Goal: Obtain resource: Obtain resource

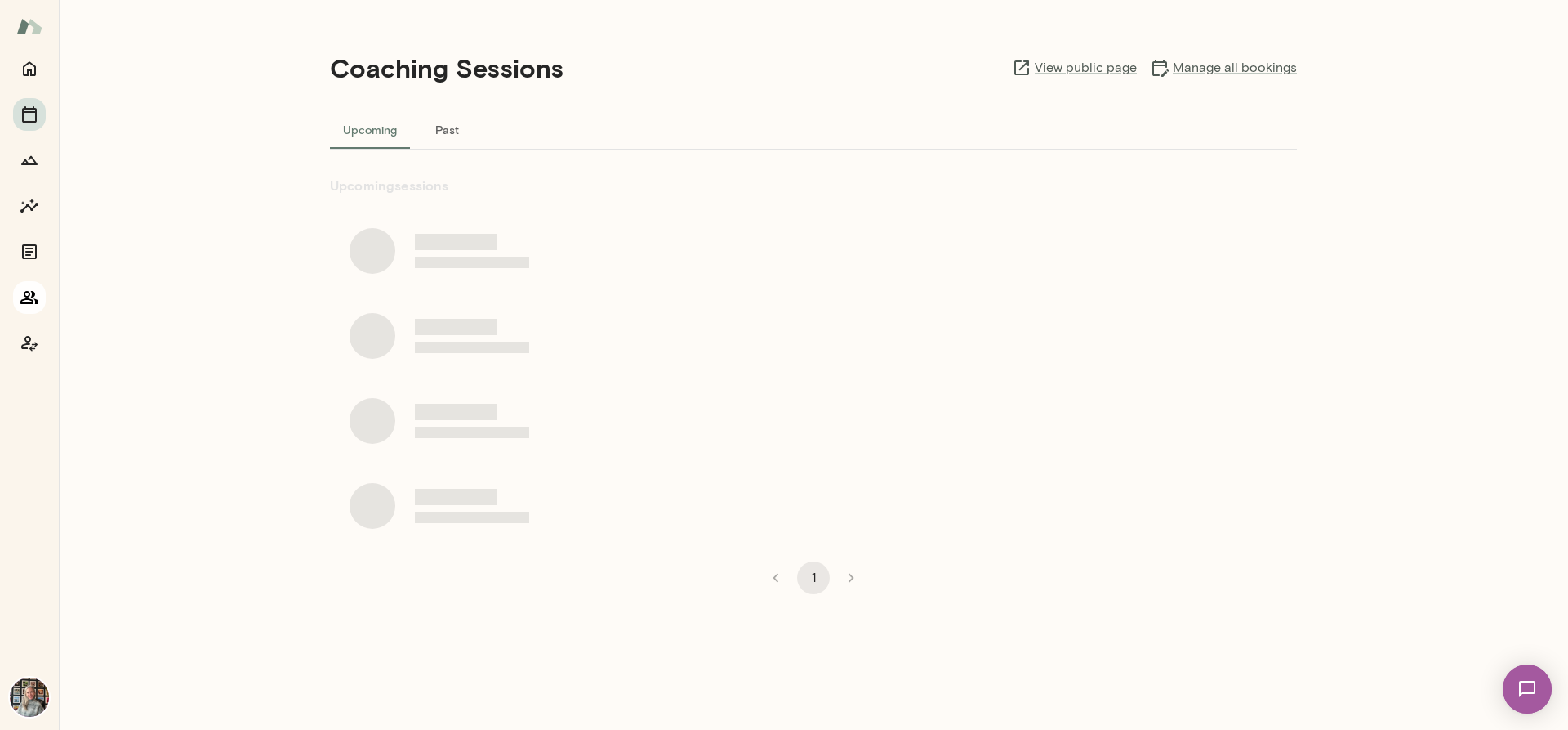
click at [25, 296] on icon "Members" at bounding box center [30, 297] width 18 height 13
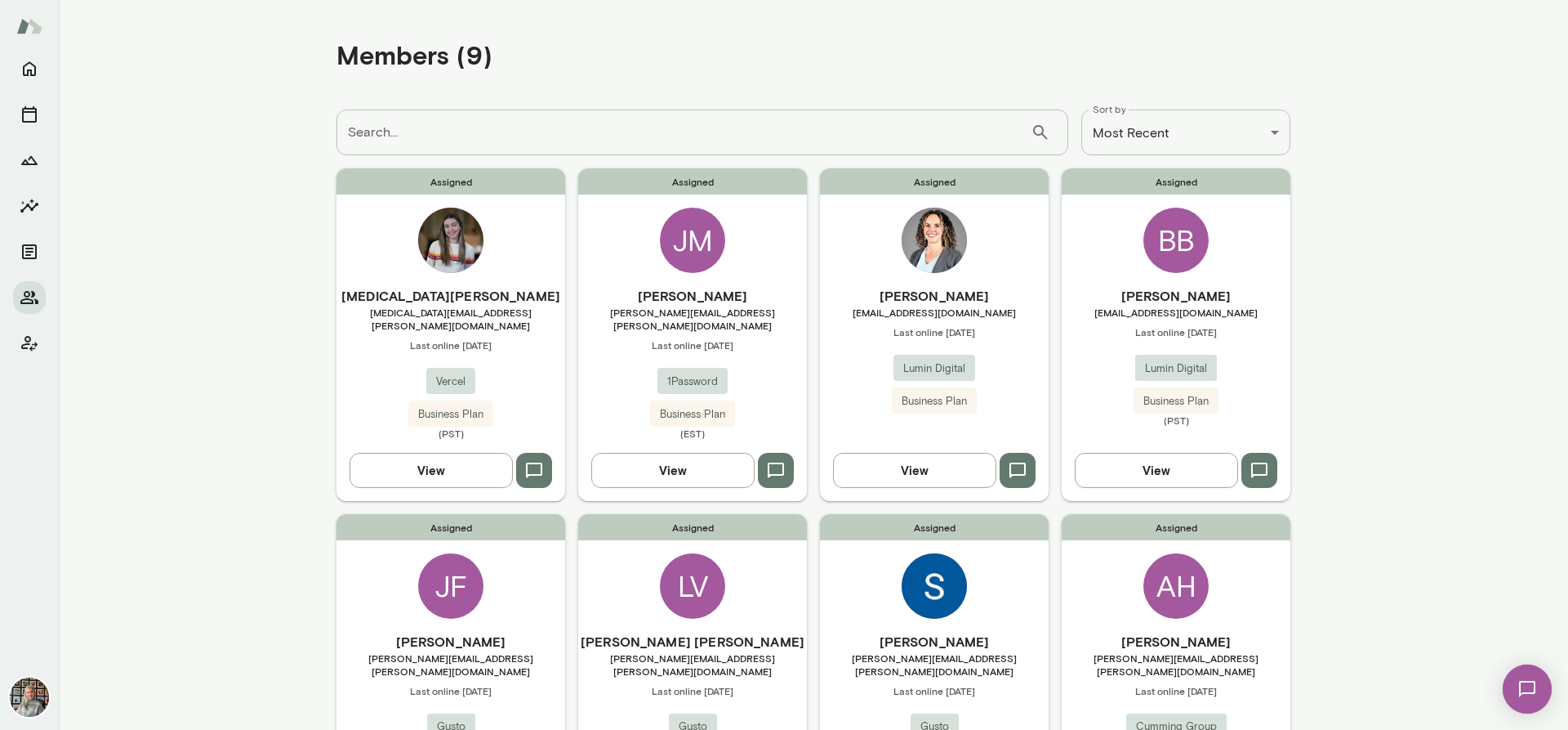
click at [269, 258] on main "**********" at bounding box center [813, 365] width 1510 height 730
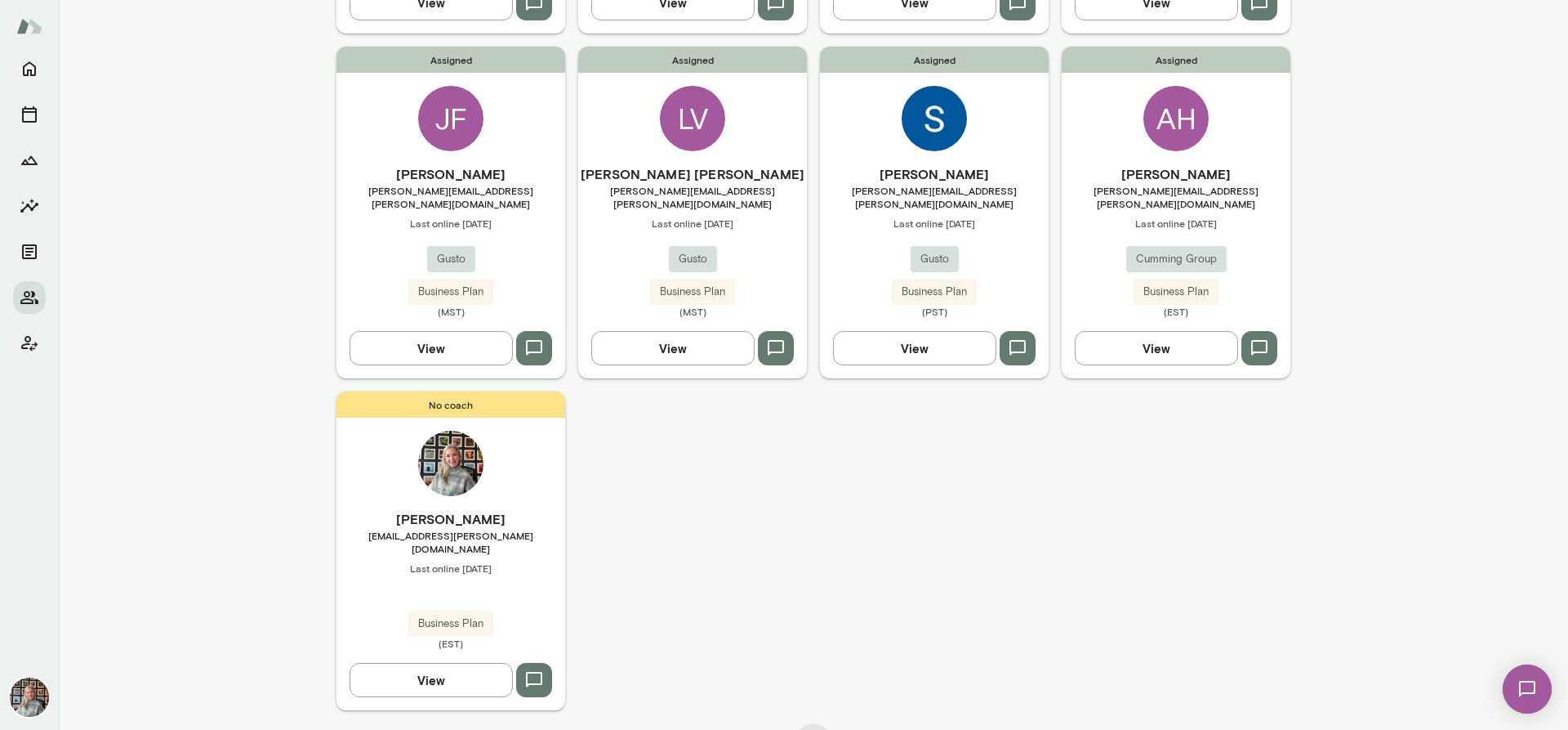
click at [1166, 331] on button "View" at bounding box center [1156, 348] width 163 height 35
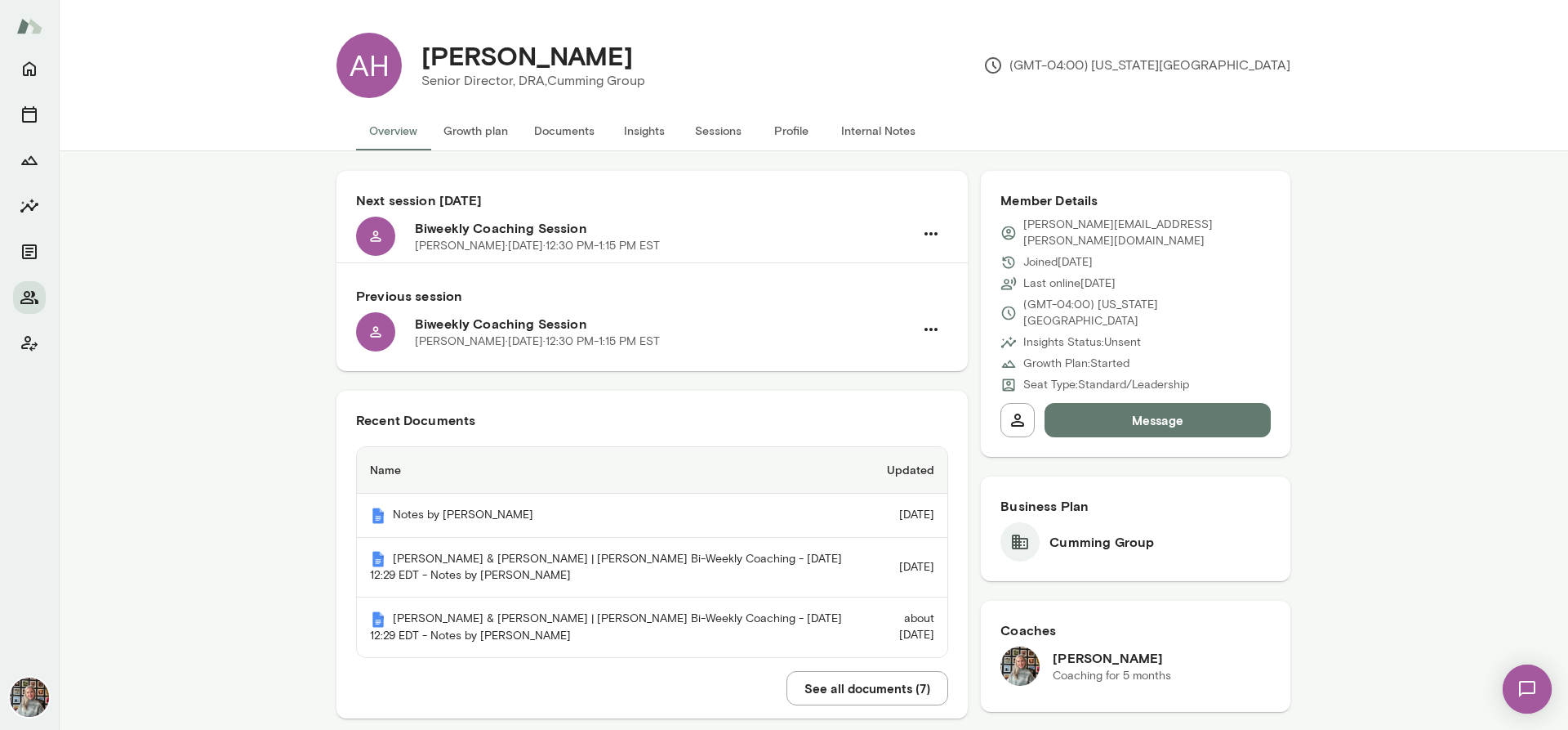
click at [696, 119] on button "Sessions" at bounding box center [718, 131] width 73 height 40
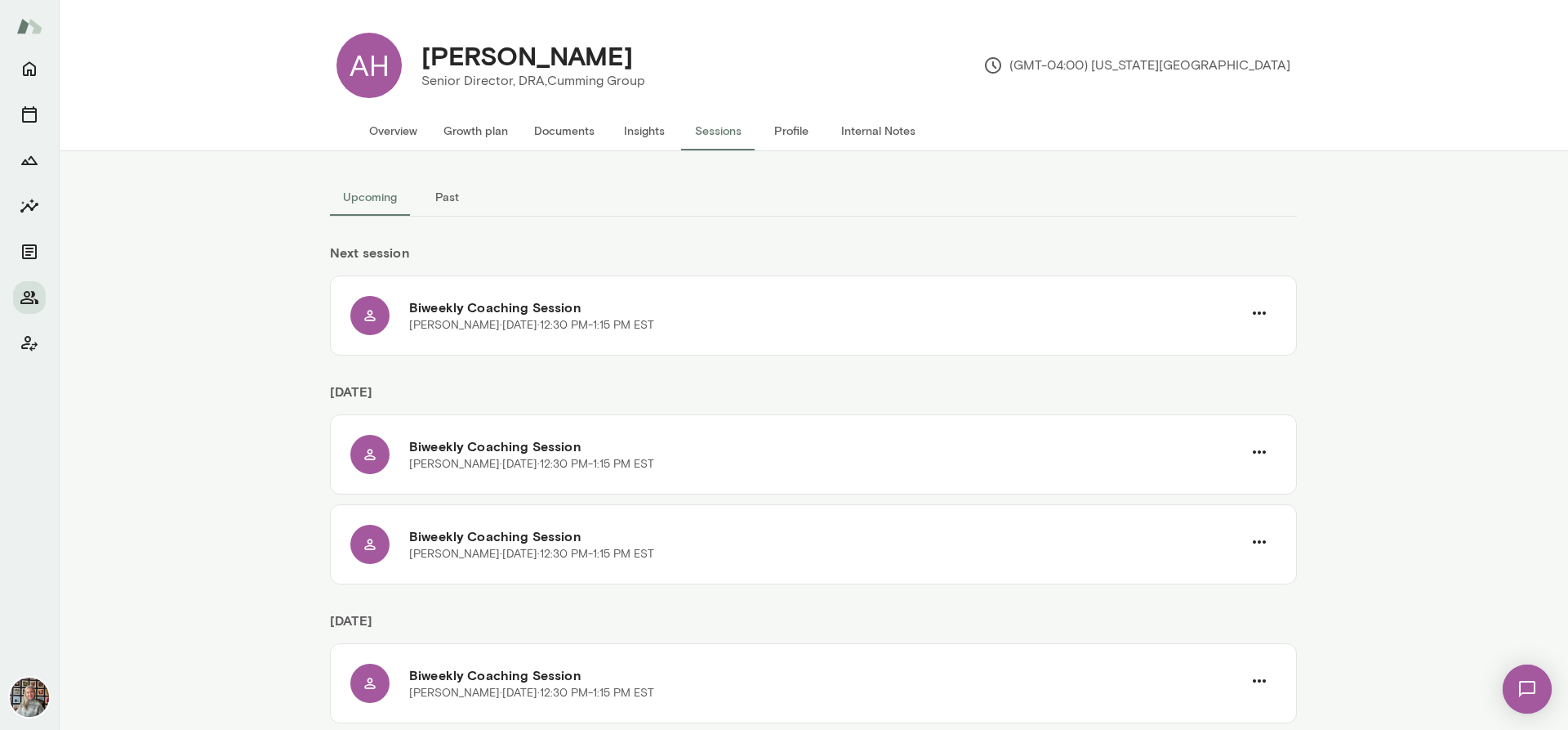
scroll to position [448, 0]
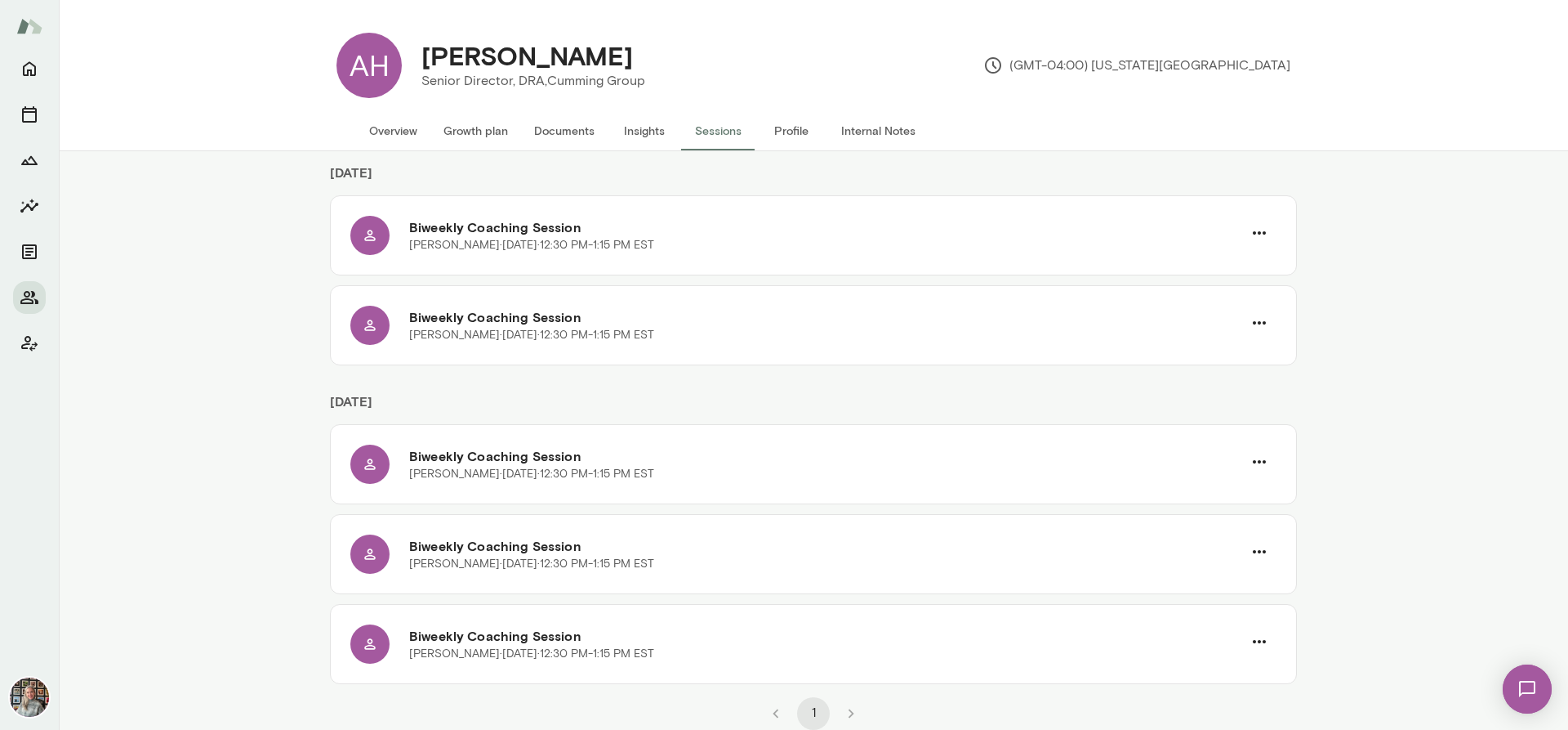
click at [848, 715] on li "pagination navigation" at bounding box center [851, 713] width 38 height 33
click at [846, 716] on li "pagination navigation" at bounding box center [851, 713] width 38 height 33
click at [837, 717] on li "pagination navigation" at bounding box center [851, 713] width 38 height 33
click at [846, 713] on li "pagination navigation" at bounding box center [851, 713] width 38 height 33
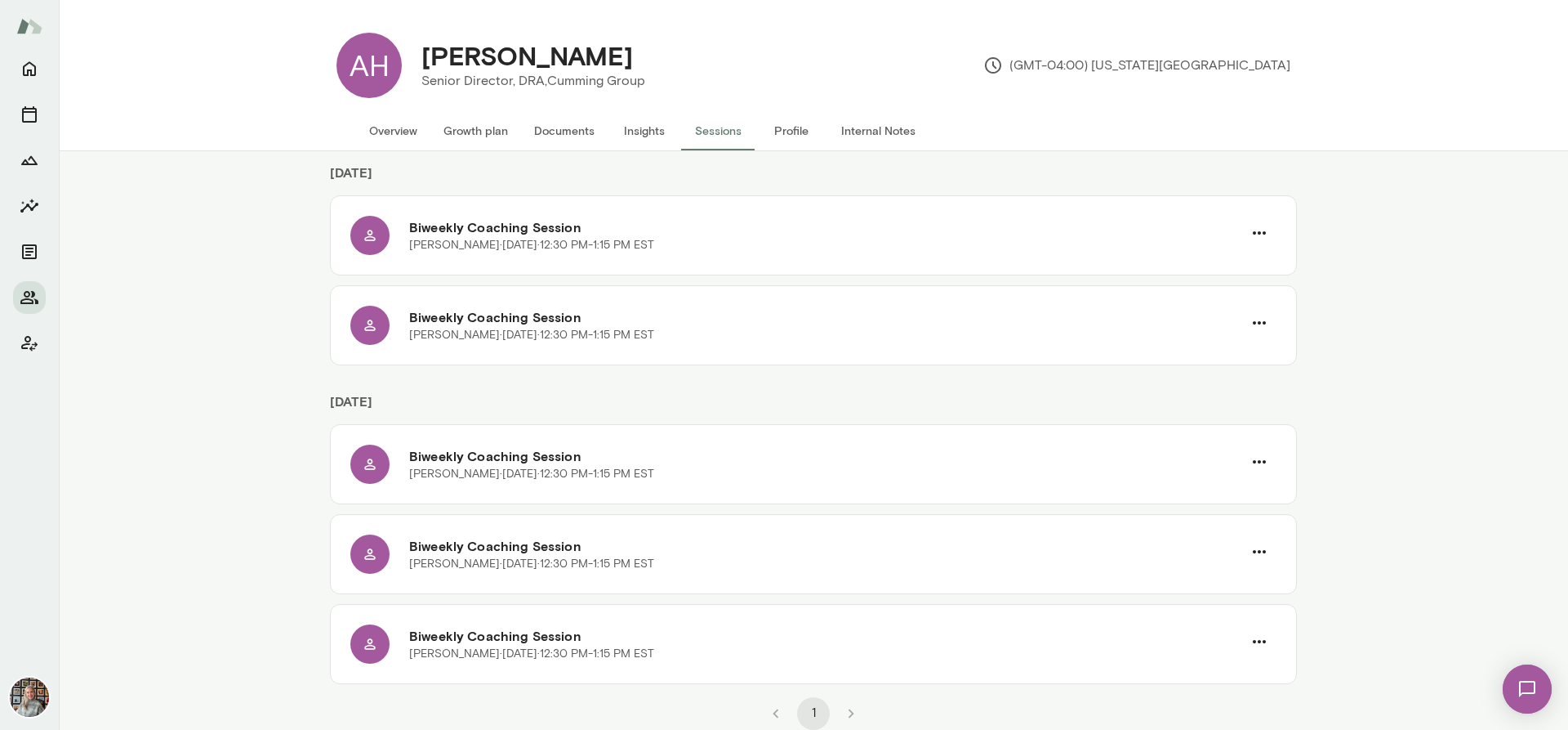
click at [866, 132] on button "Internal Notes" at bounding box center [879, 131] width 101 height 40
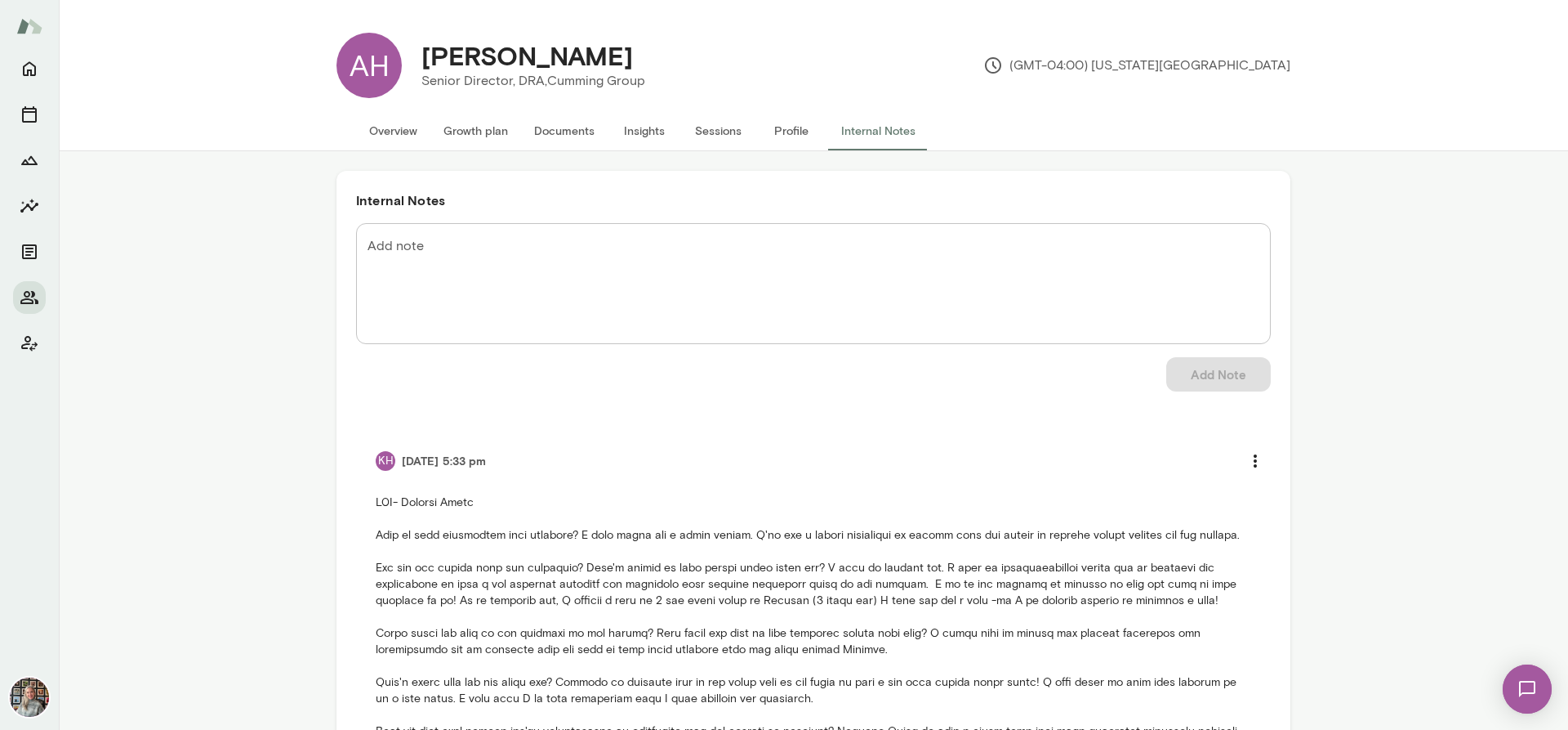
click at [776, 127] on button "Profile" at bounding box center [792, 131] width 73 height 40
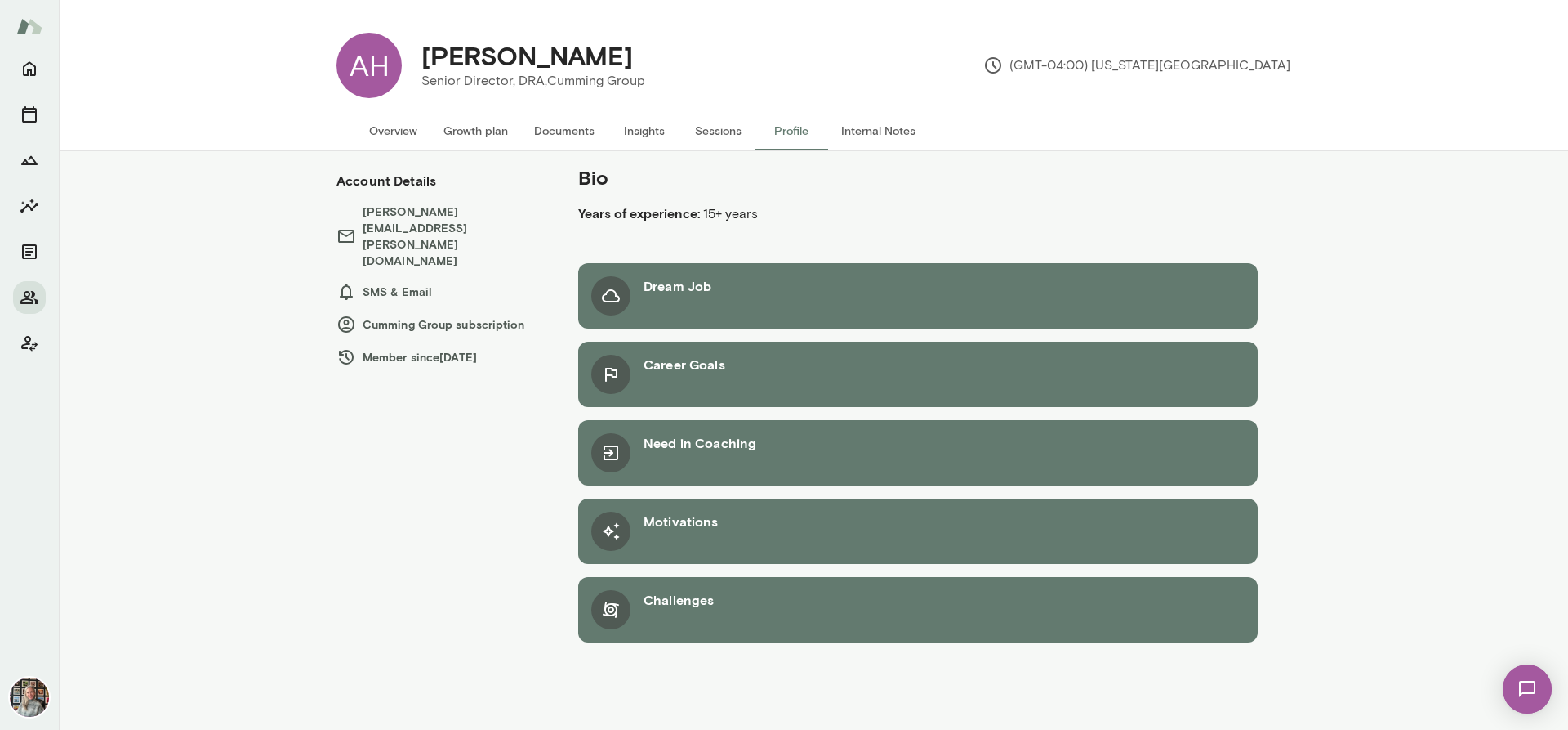
click at [737, 129] on button "Sessions" at bounding box center [718, 131] width 73 height 40
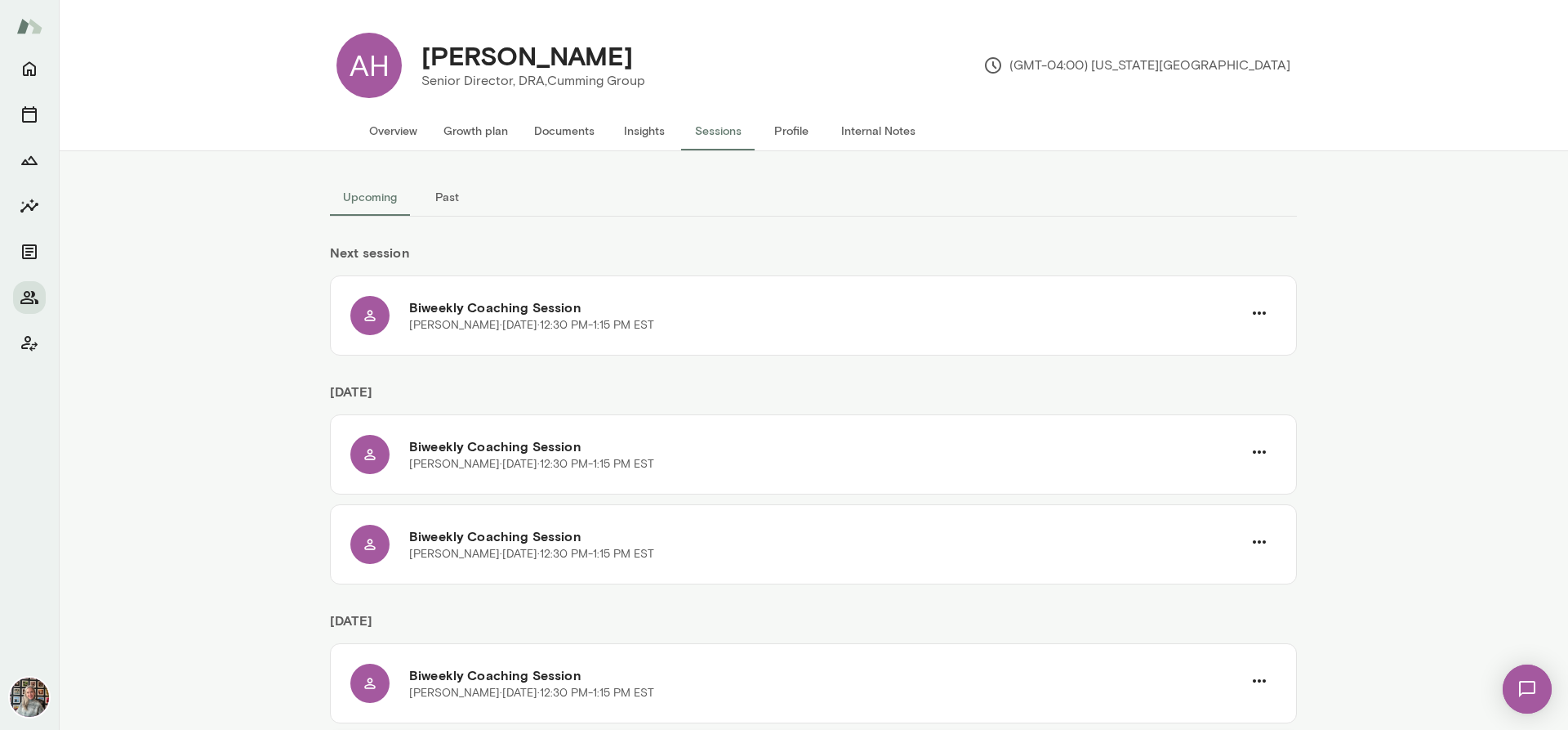
scroll to position [448, 0]
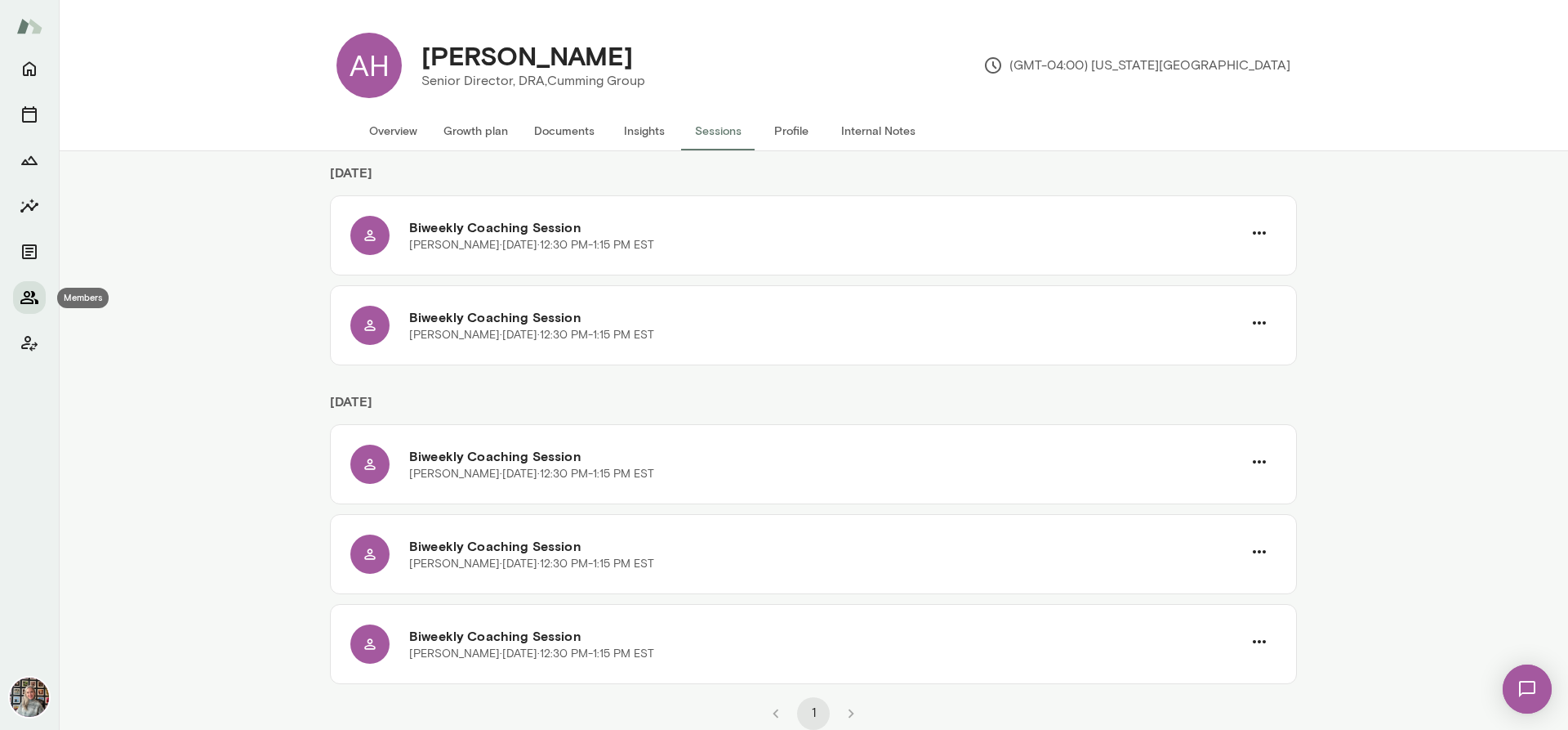
click at [34, 292] on icon "Members" at bounding box center [30, 297] width 18 height 13
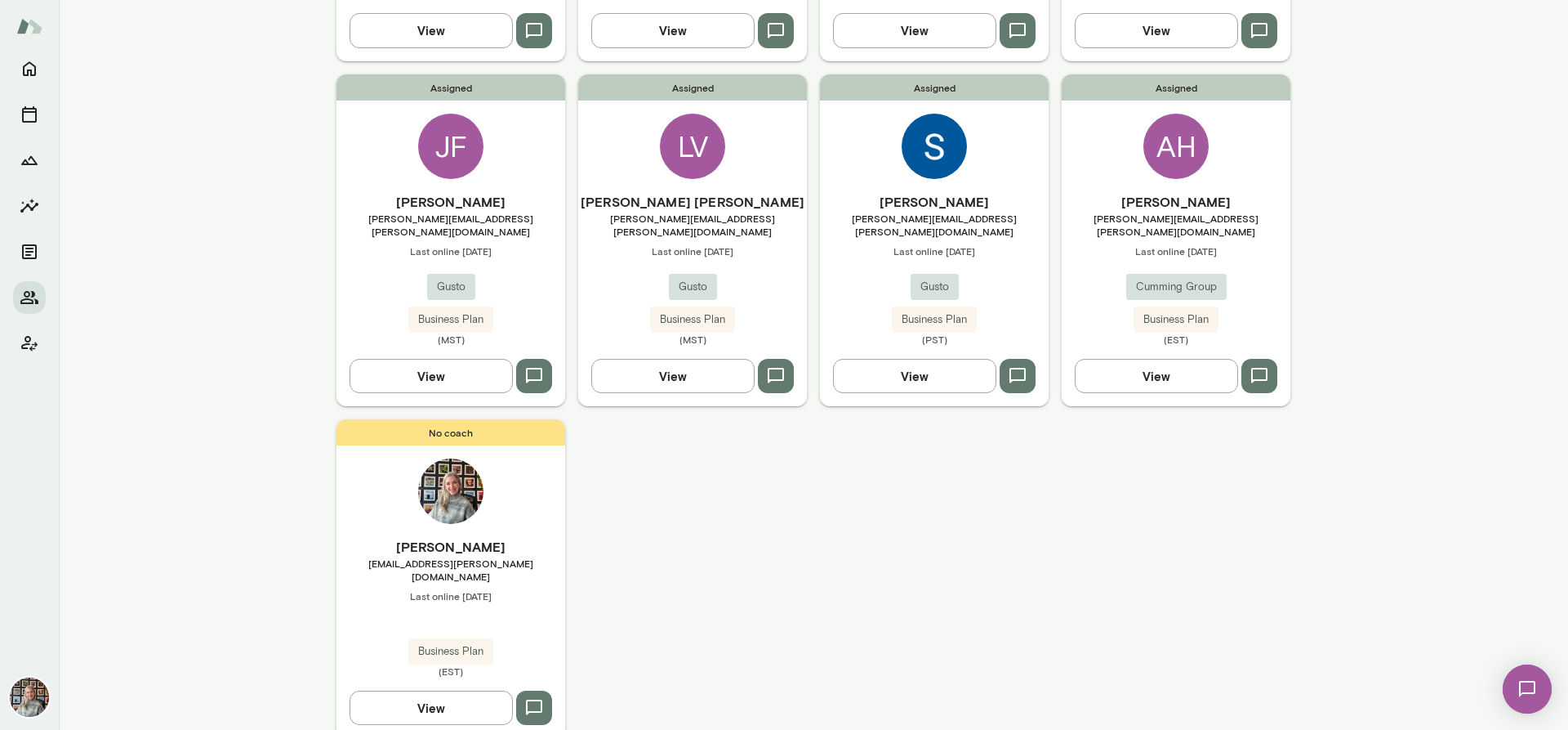
scroll to position [468, 0]
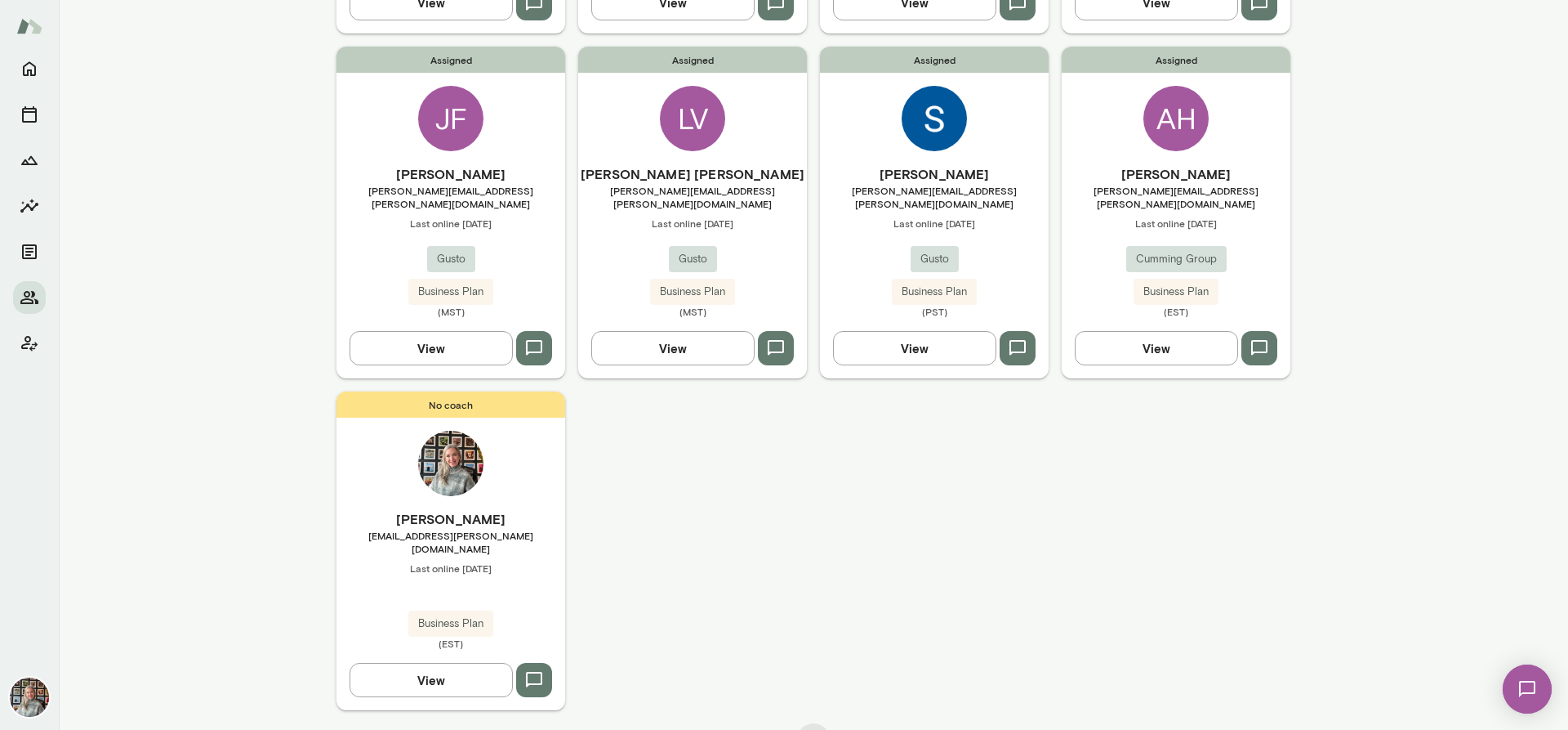
click at [862, 331] on button "View" at bounding box center [915, 348] width 163 height 35
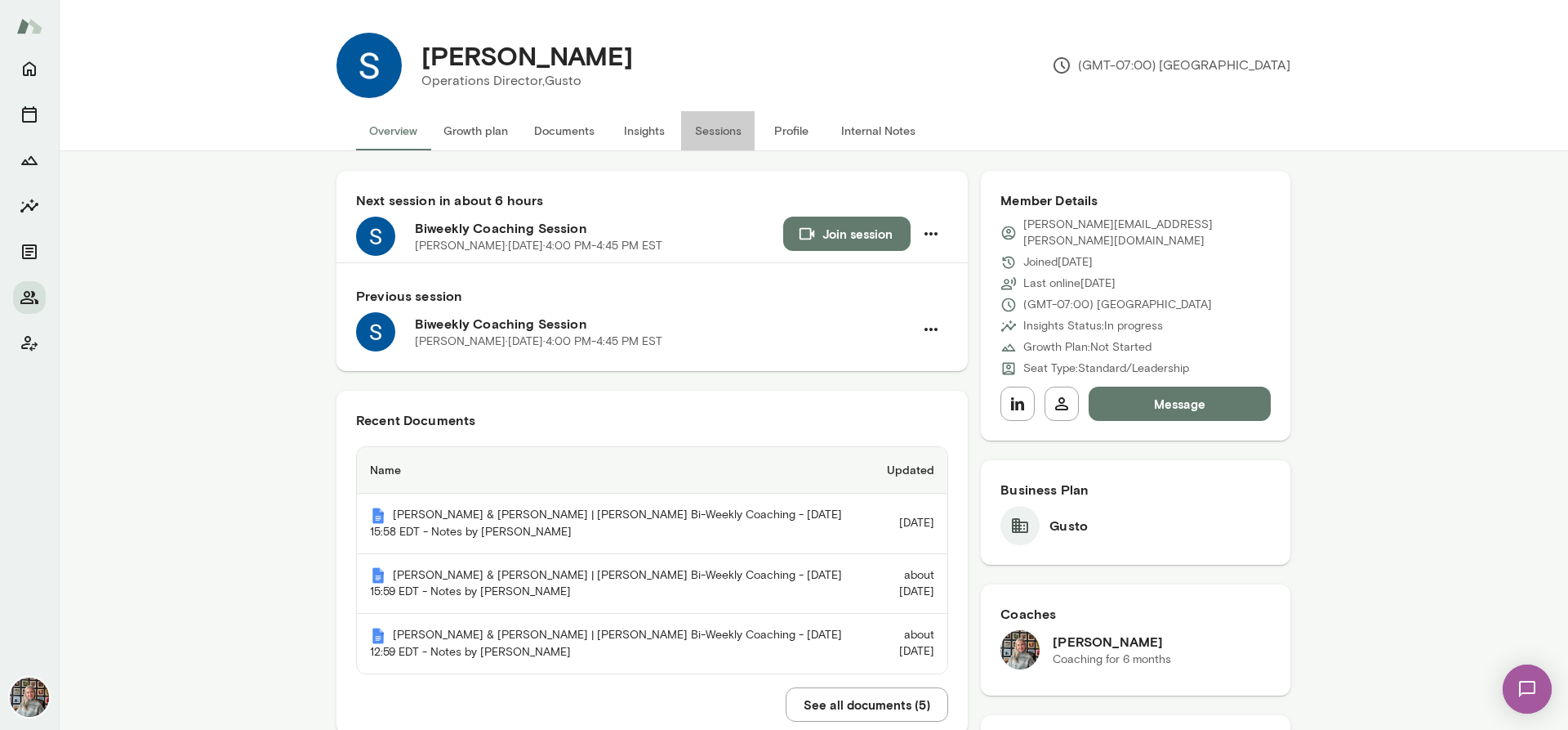
click at [722, 128] on button "Sessions" at bounding box center [718, 131] width 73 height 40
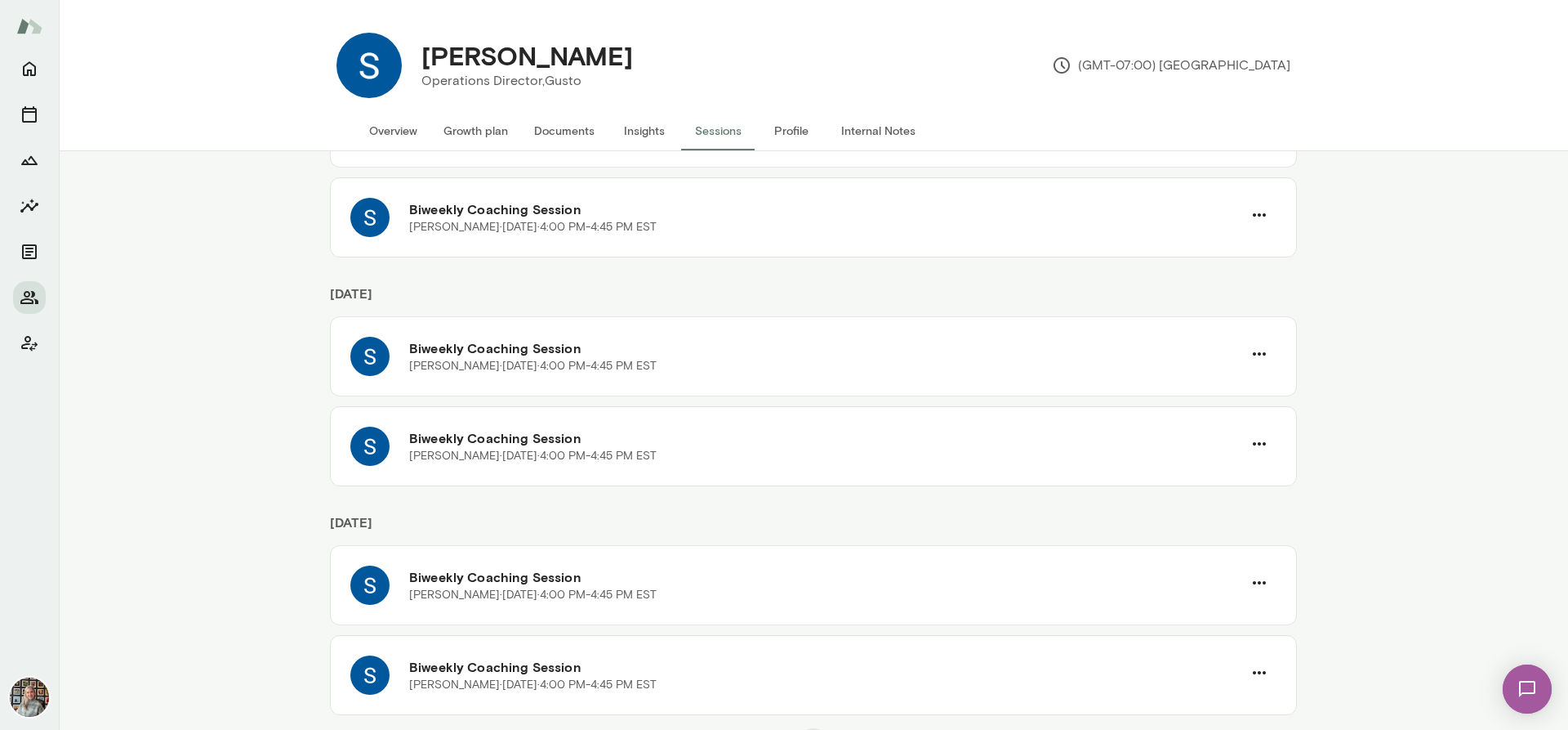
scroll to position [497, 0]
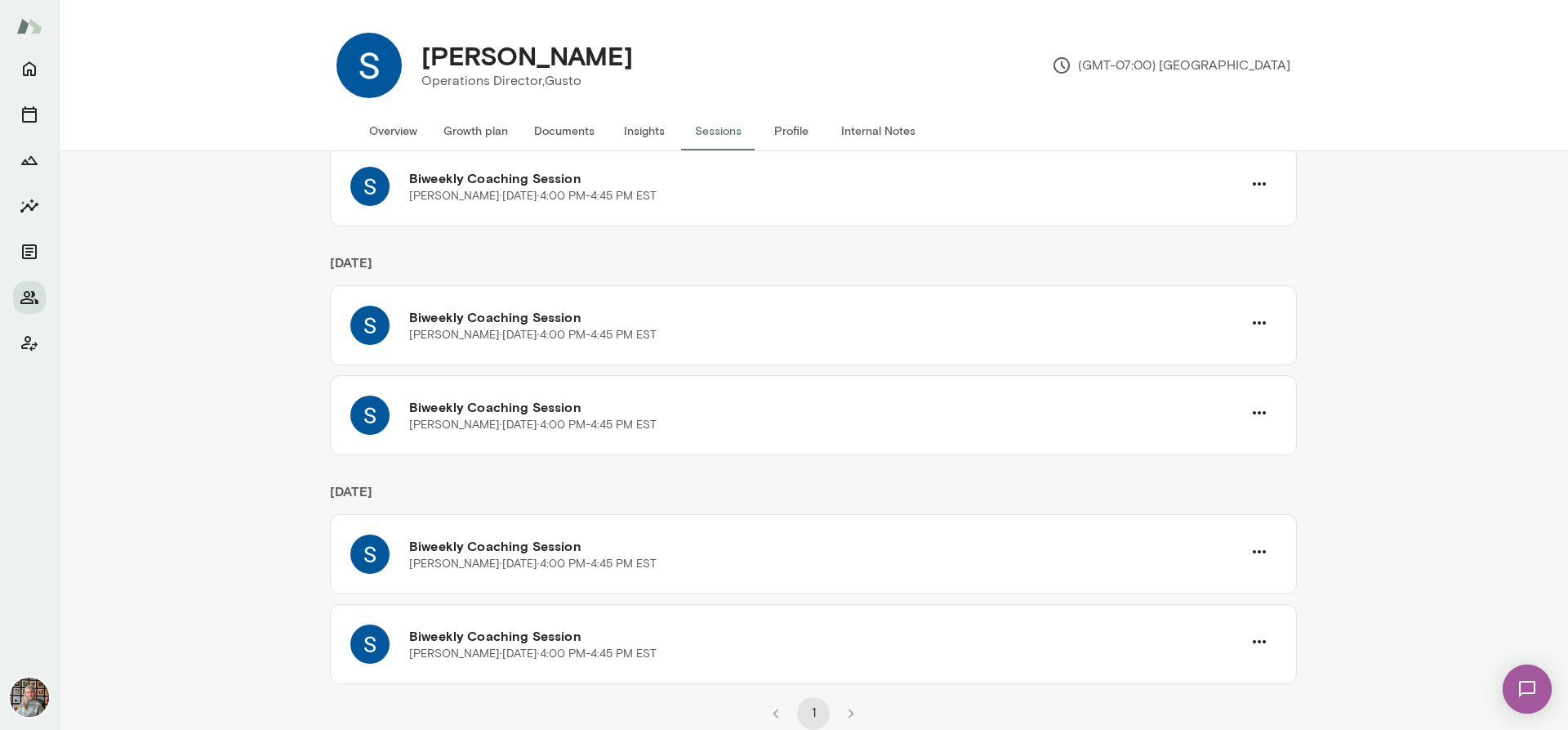
click at [850, 713] on li "pagination navigation" at bounding box center [851, 713] width 38 height 33
click at [848, 714] on li "pagination navigation" at bounding box center [851, 713] width 38 height 33
click at [845, 715] on li "pagination navigation" at bounding box center [851, 713] width 38 height 33
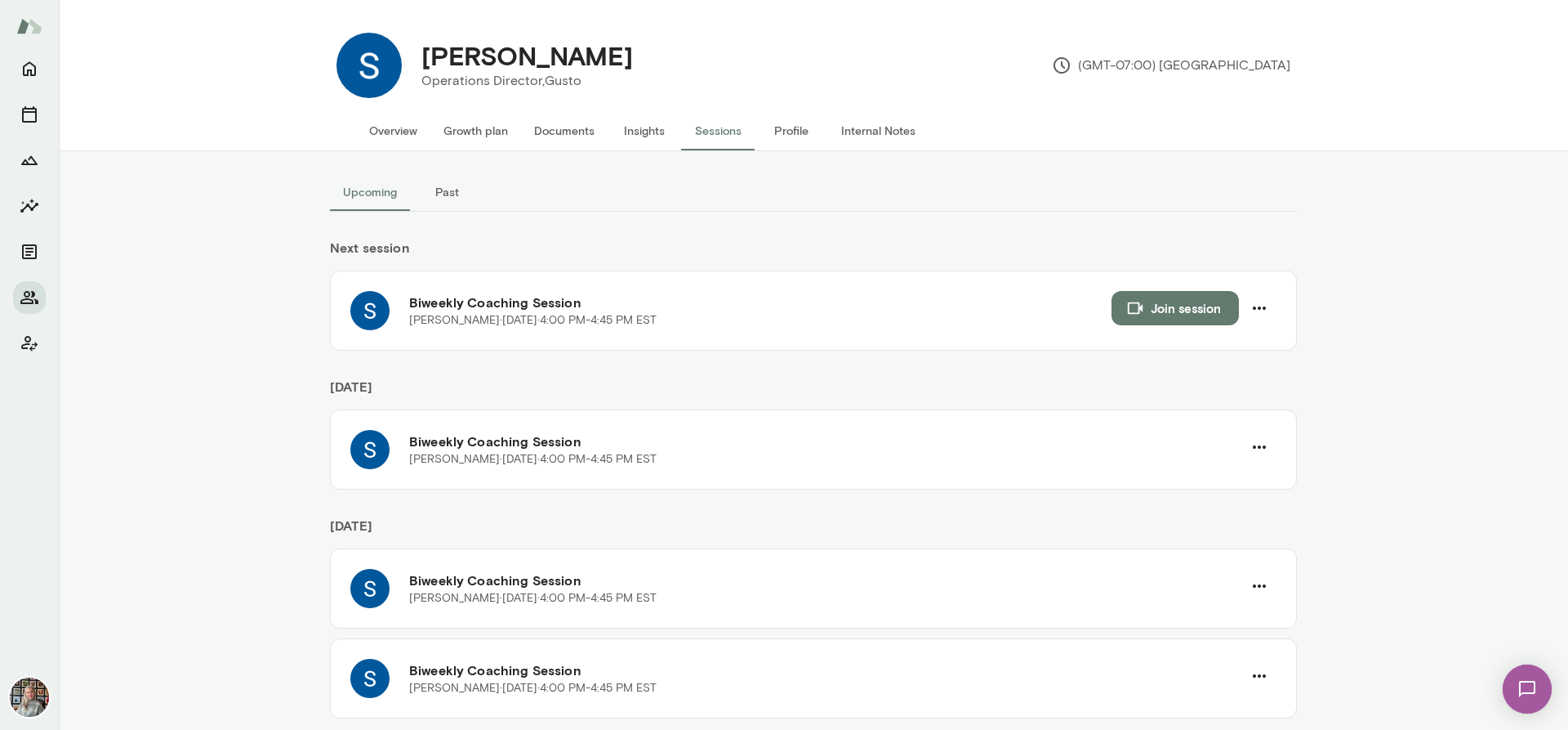
scroll to position [0, 0]
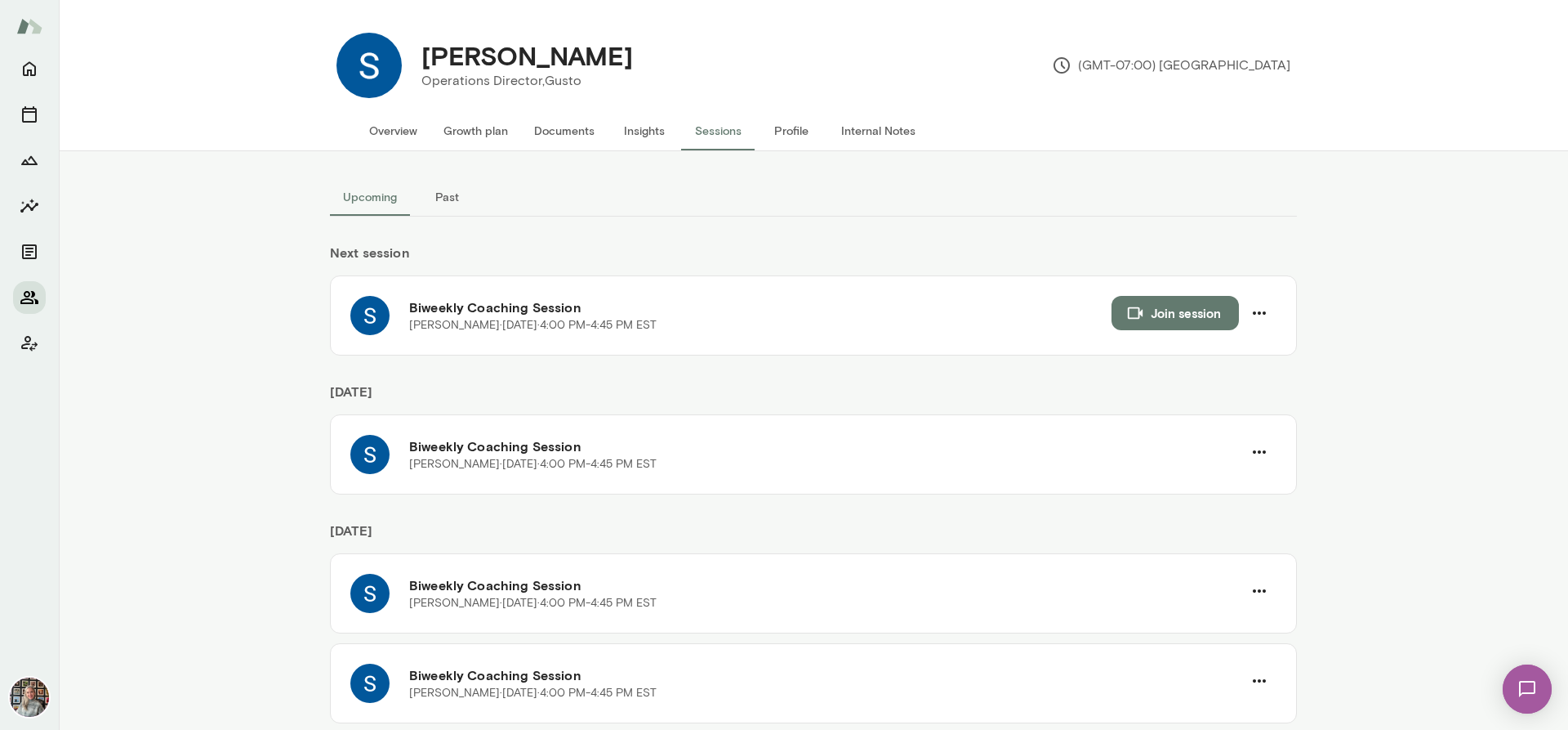
click at [35, 303] on icon "Members" at bounding box center [30, 297] width 18 height 13
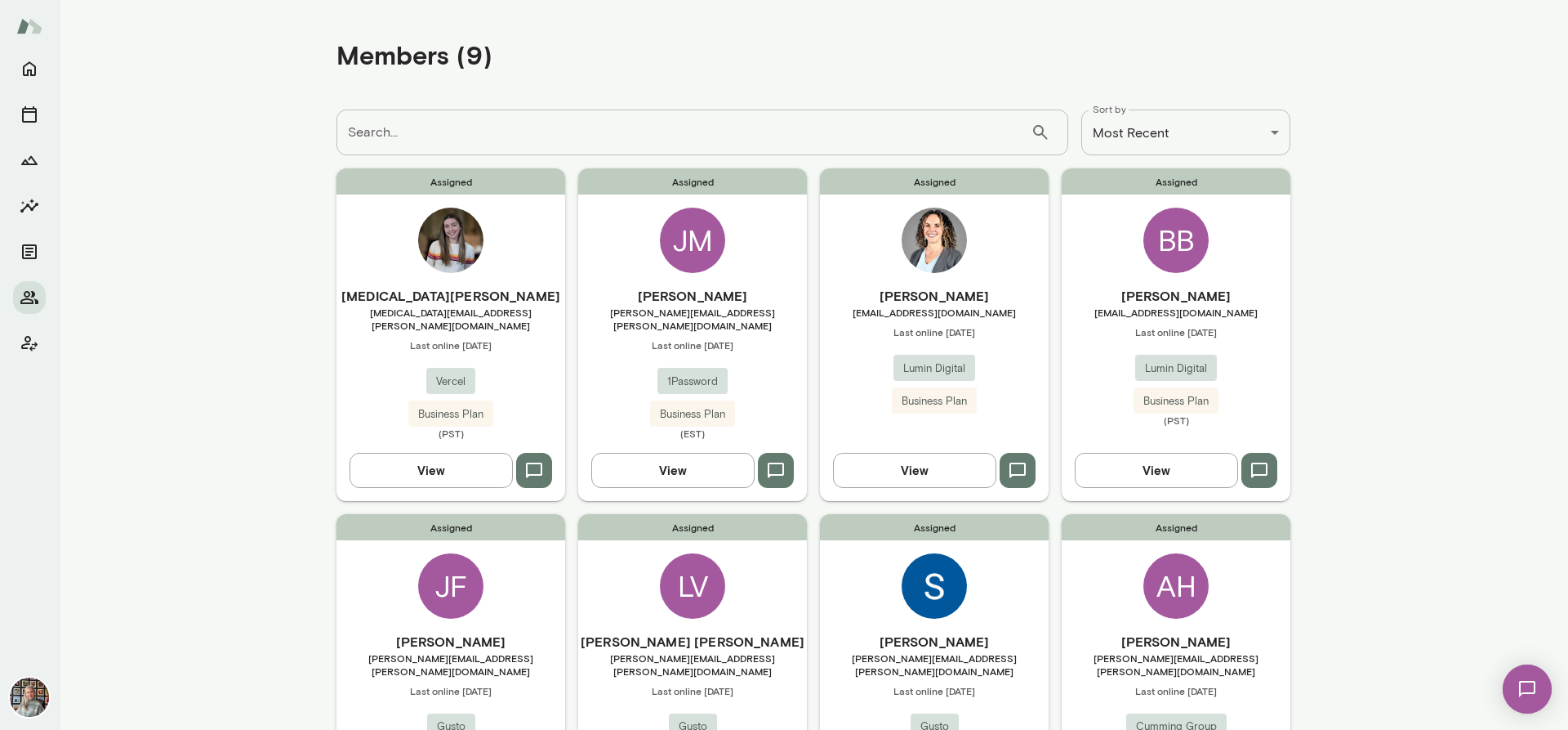
scroll to position [468, 0]
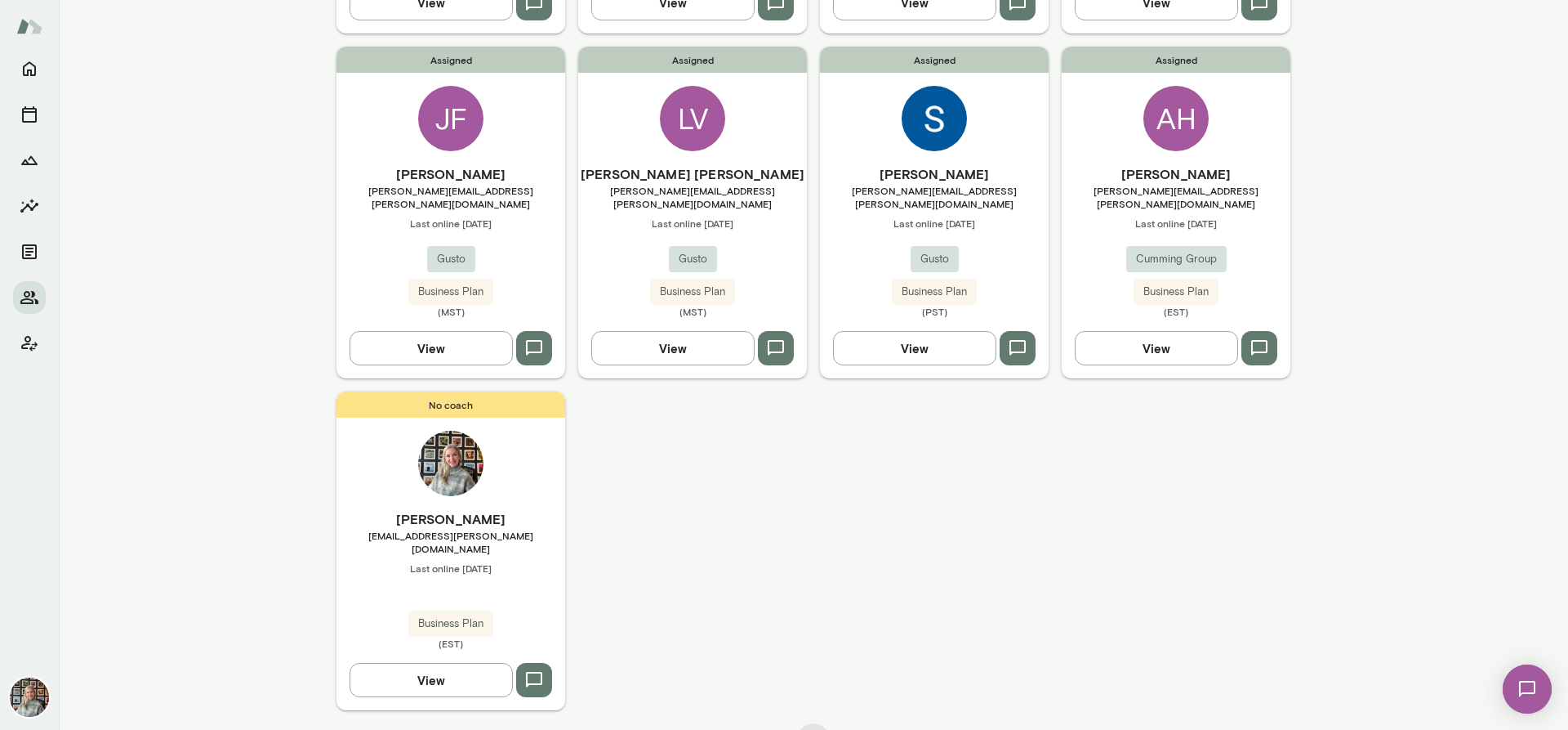
click at [419, 331] on button "View" at bounding box center [431, 348] width 163 height 35
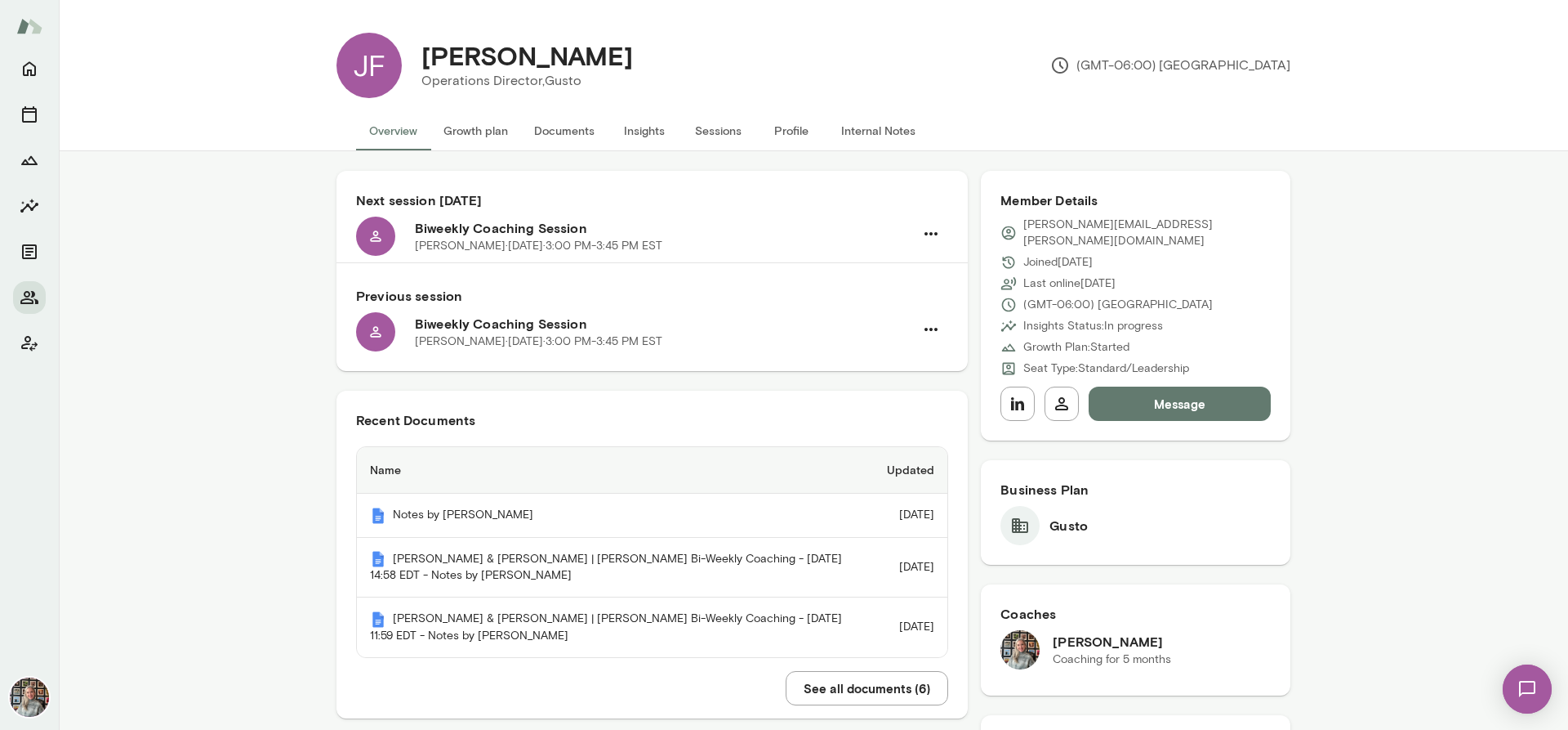
click at [718, 134] on button "Sessions" at bounding box center [718, 131] width 73 height 40
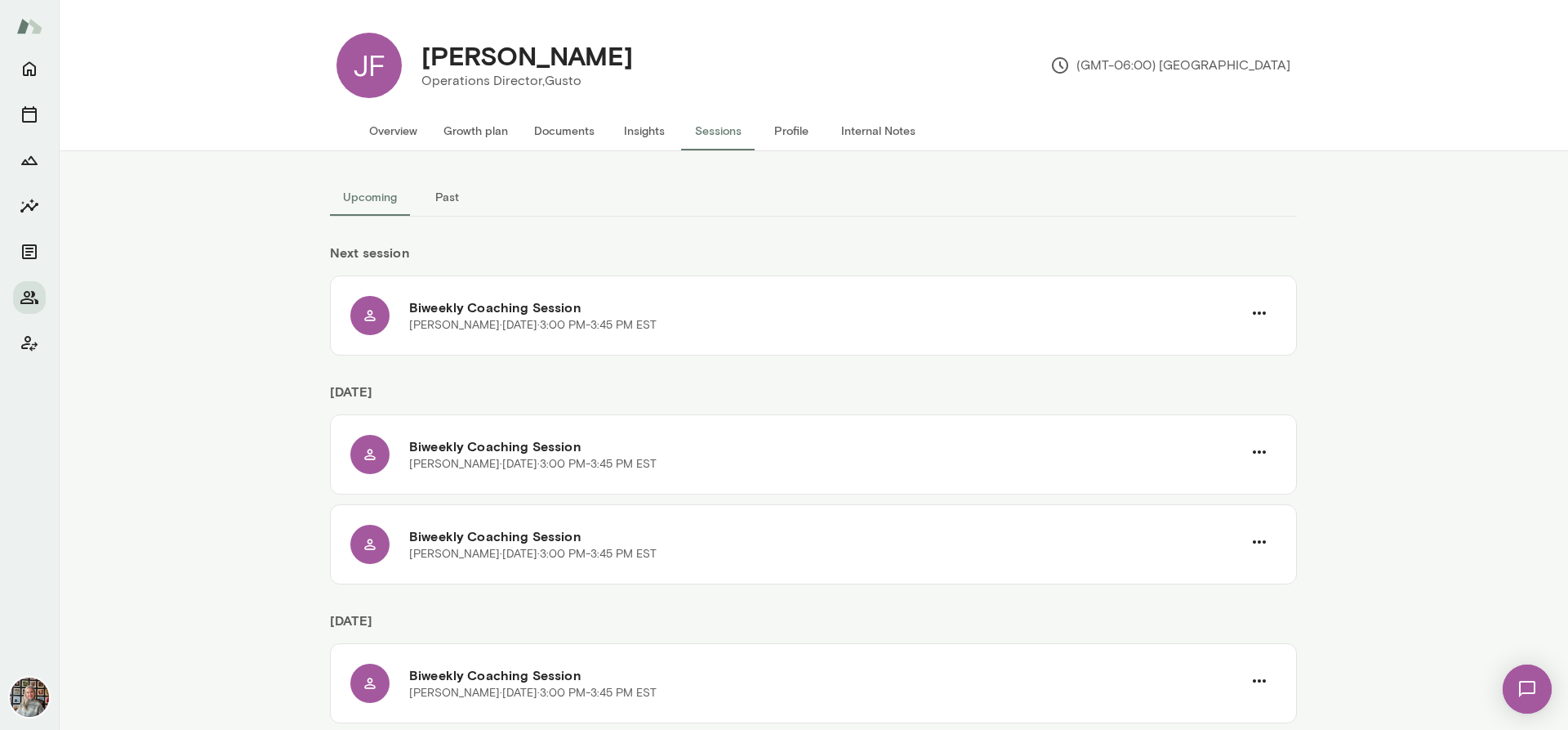
scroll to position [587, 0]
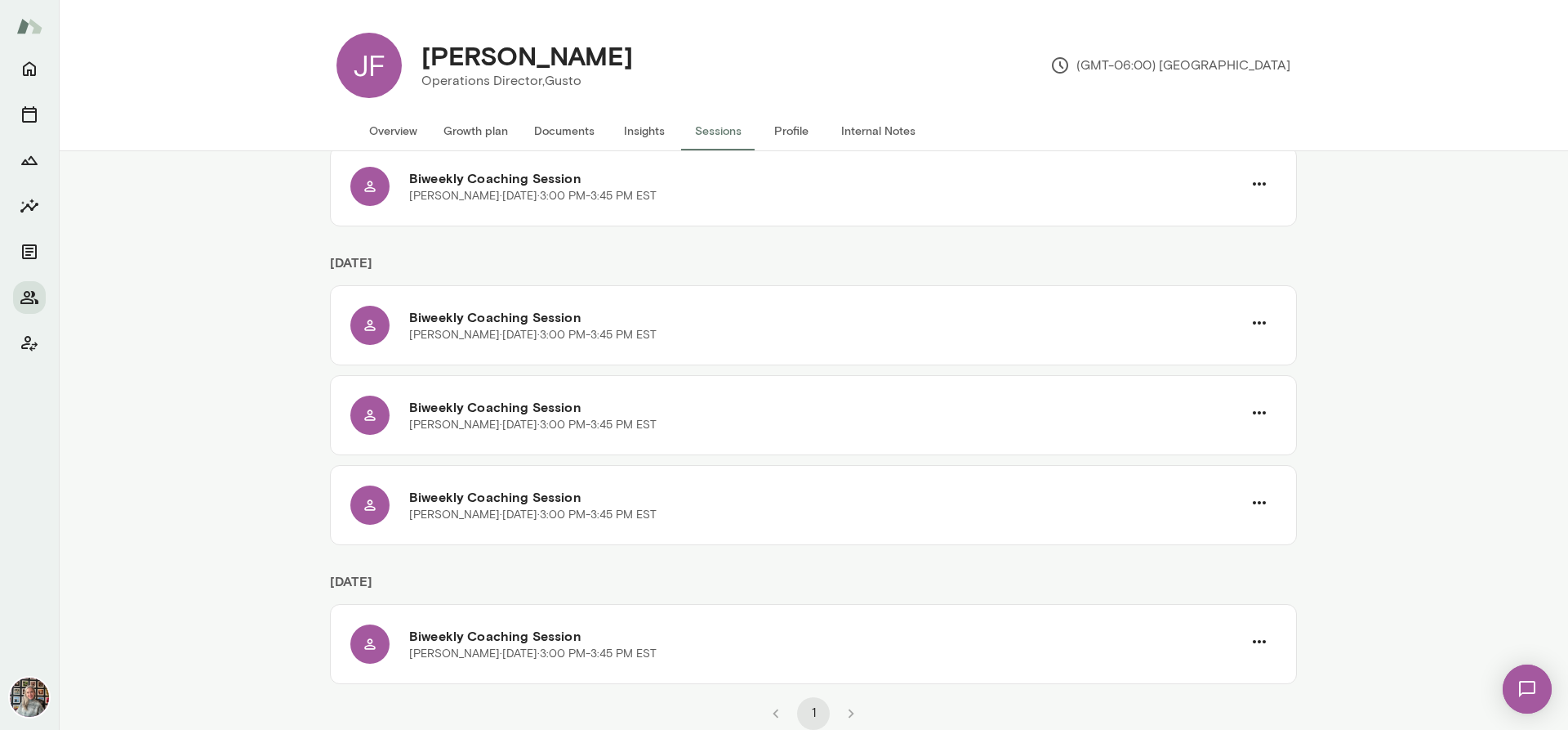
click at [840, 714] on li "pagination navigation" at bounding box center [851, 713] width 38 height 33
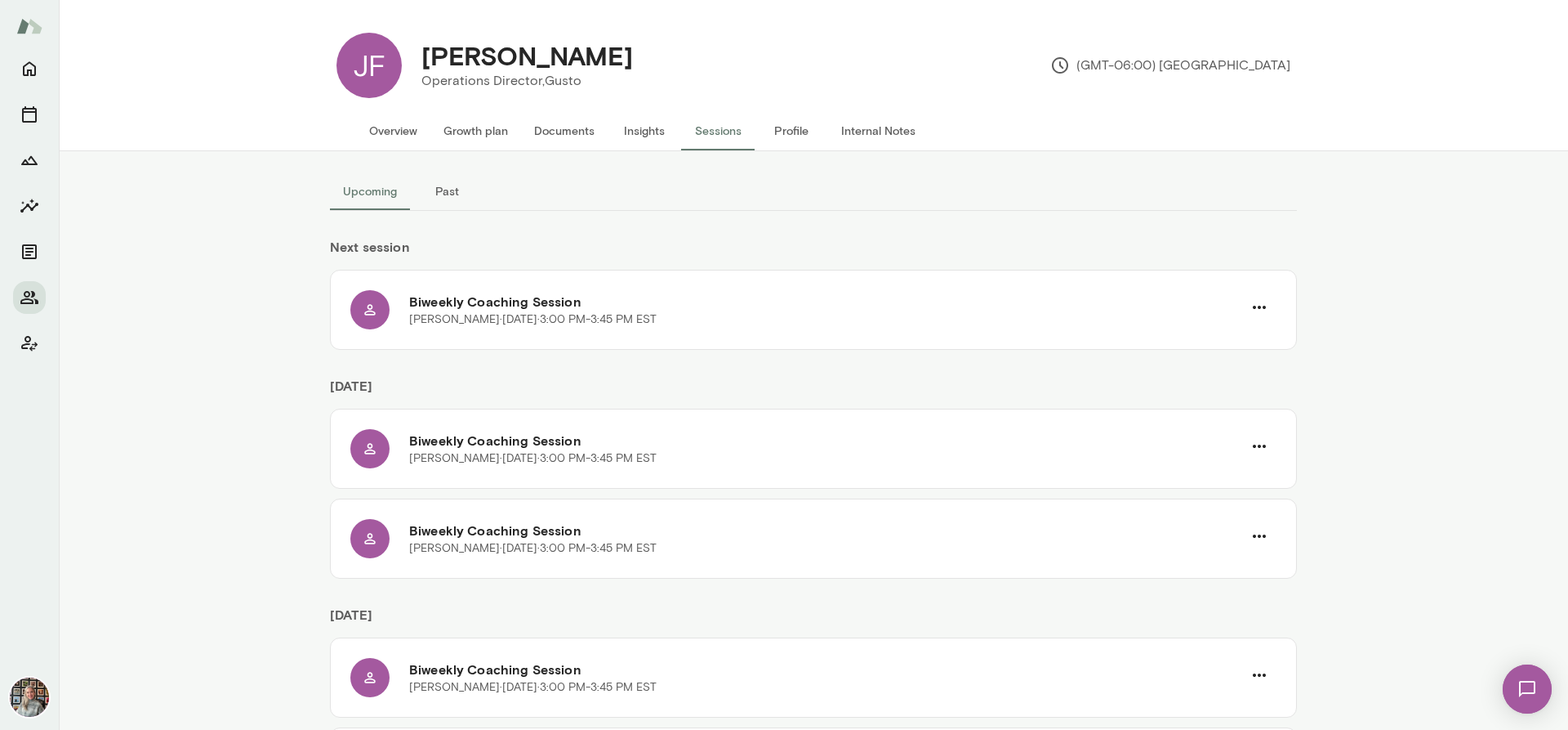
scroll to position [0, 0]
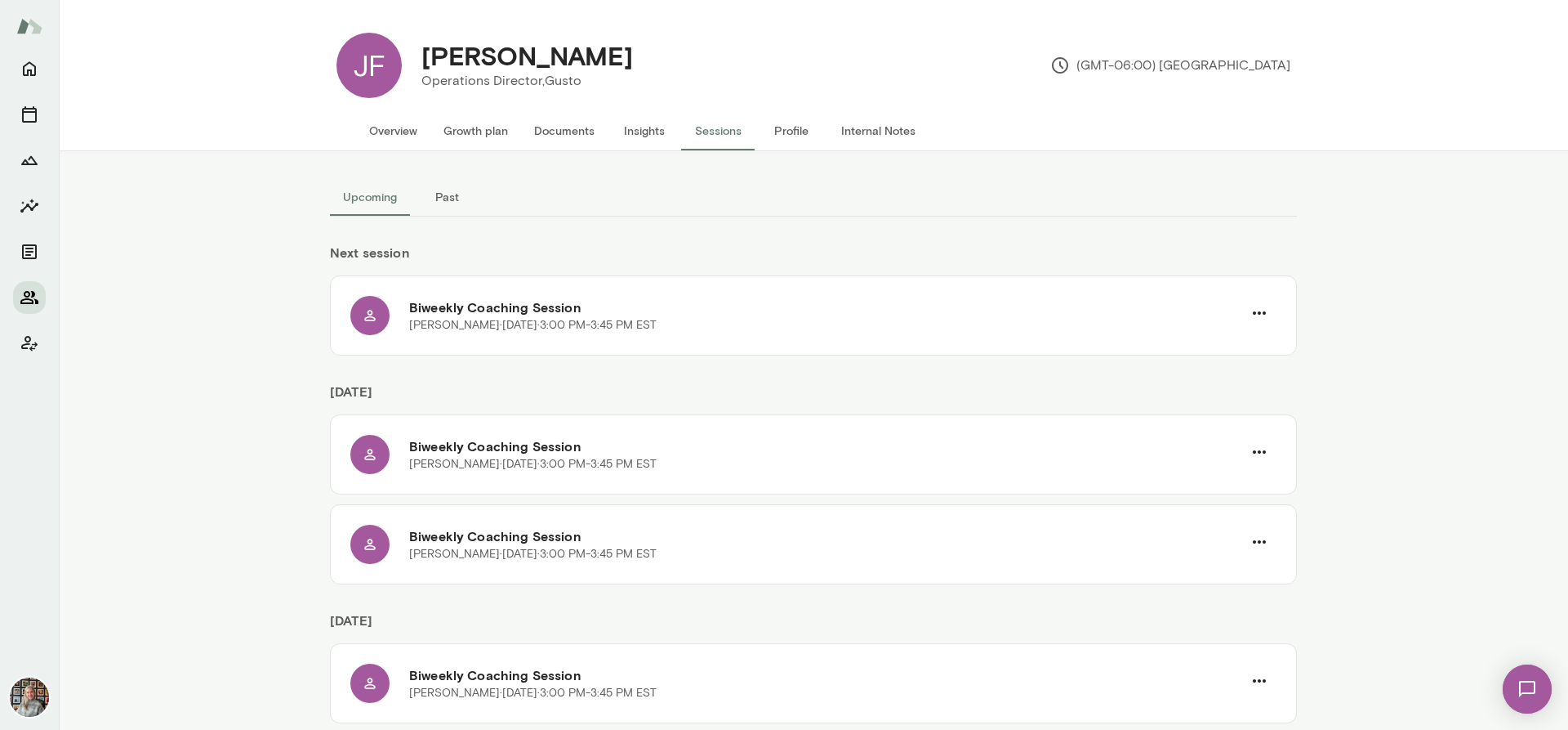
click at [25, 293] on icon "Members" at bounding box center [30, 297] width 18 height 13
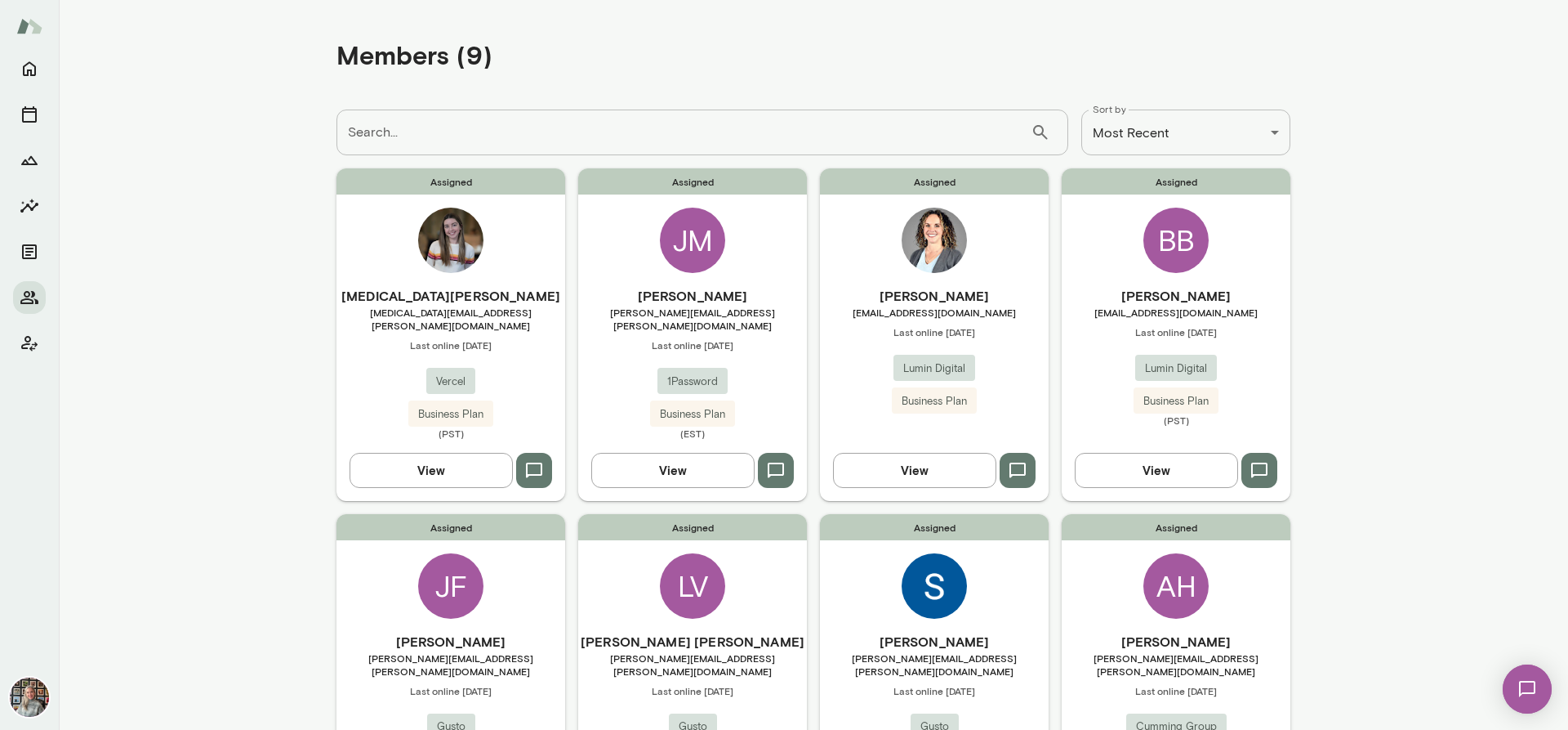
scroll to position [409, 0]
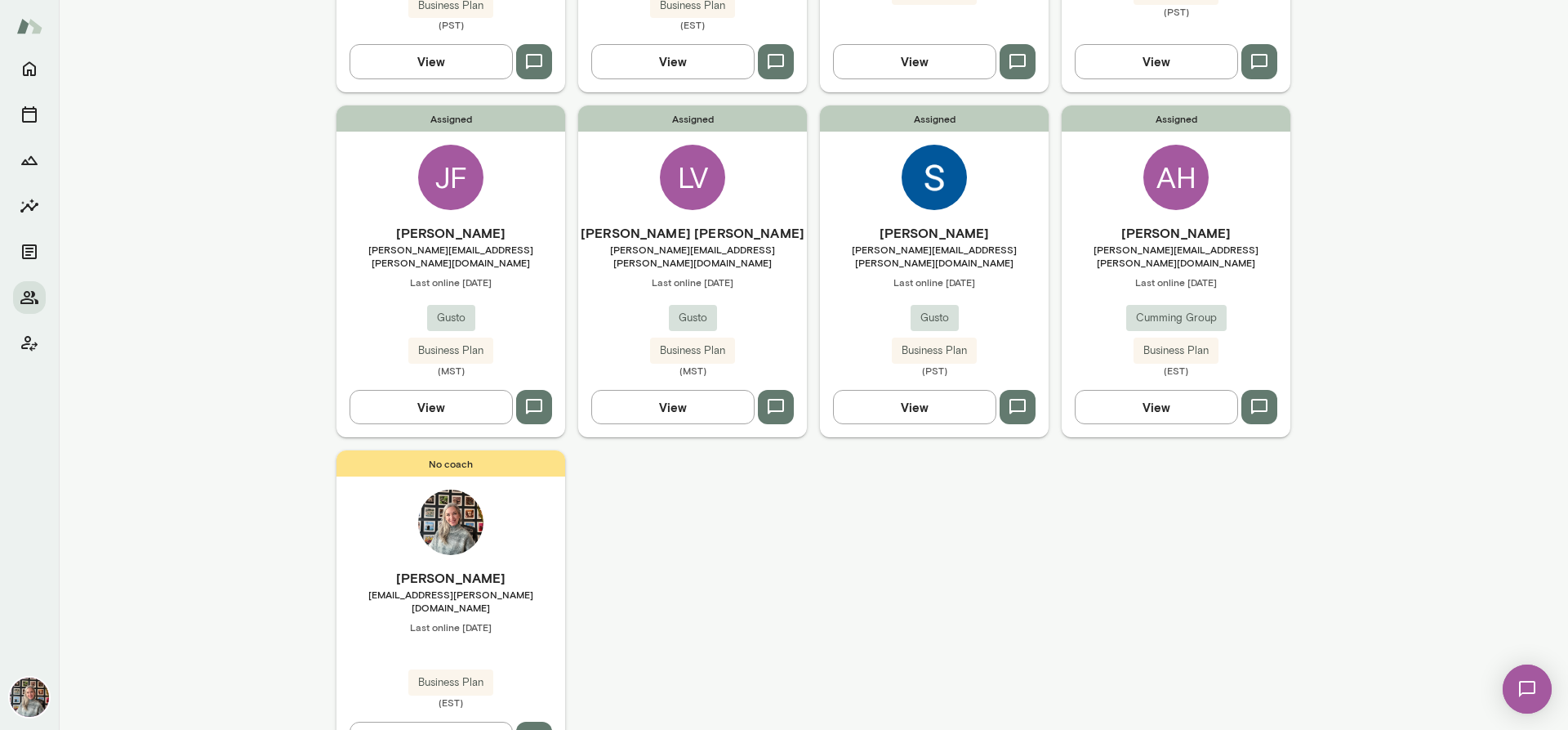
click at [645, 390] on button "View" at bounding box center [672, 407] width 163 height 35
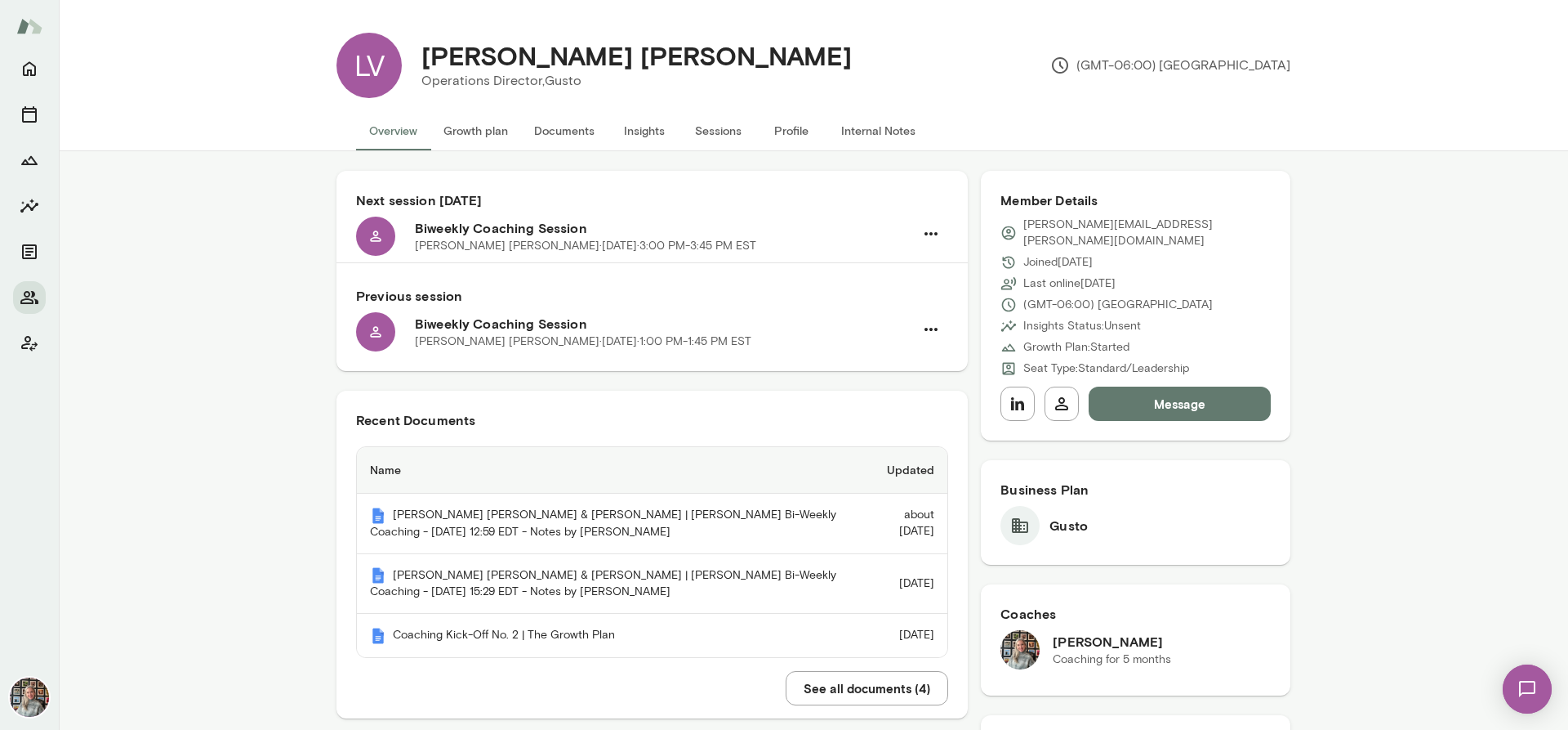
click at [684, 136] on button "Sessions" at bounding box center [718, 131] width 73 height 40
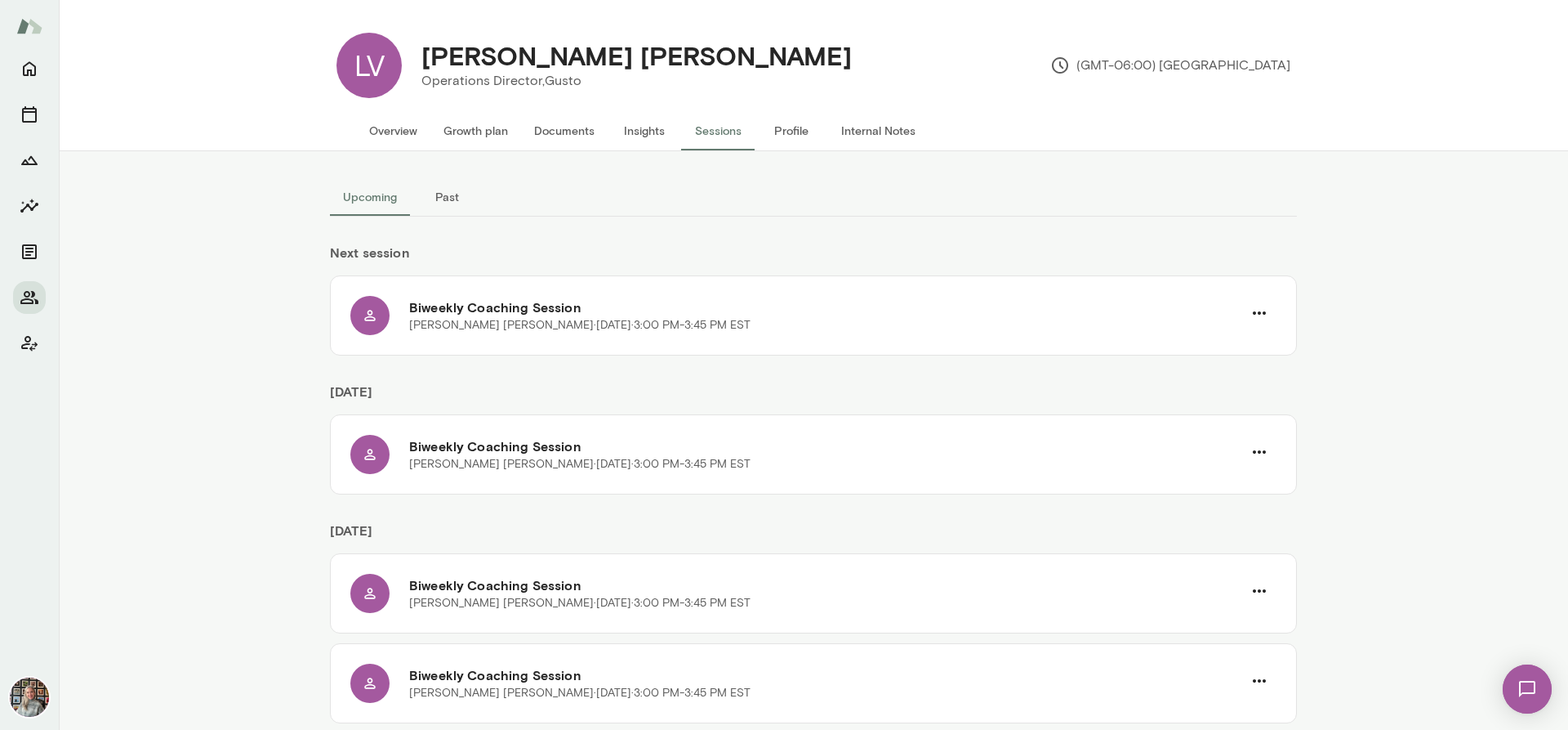
scroll to position [955, 0]
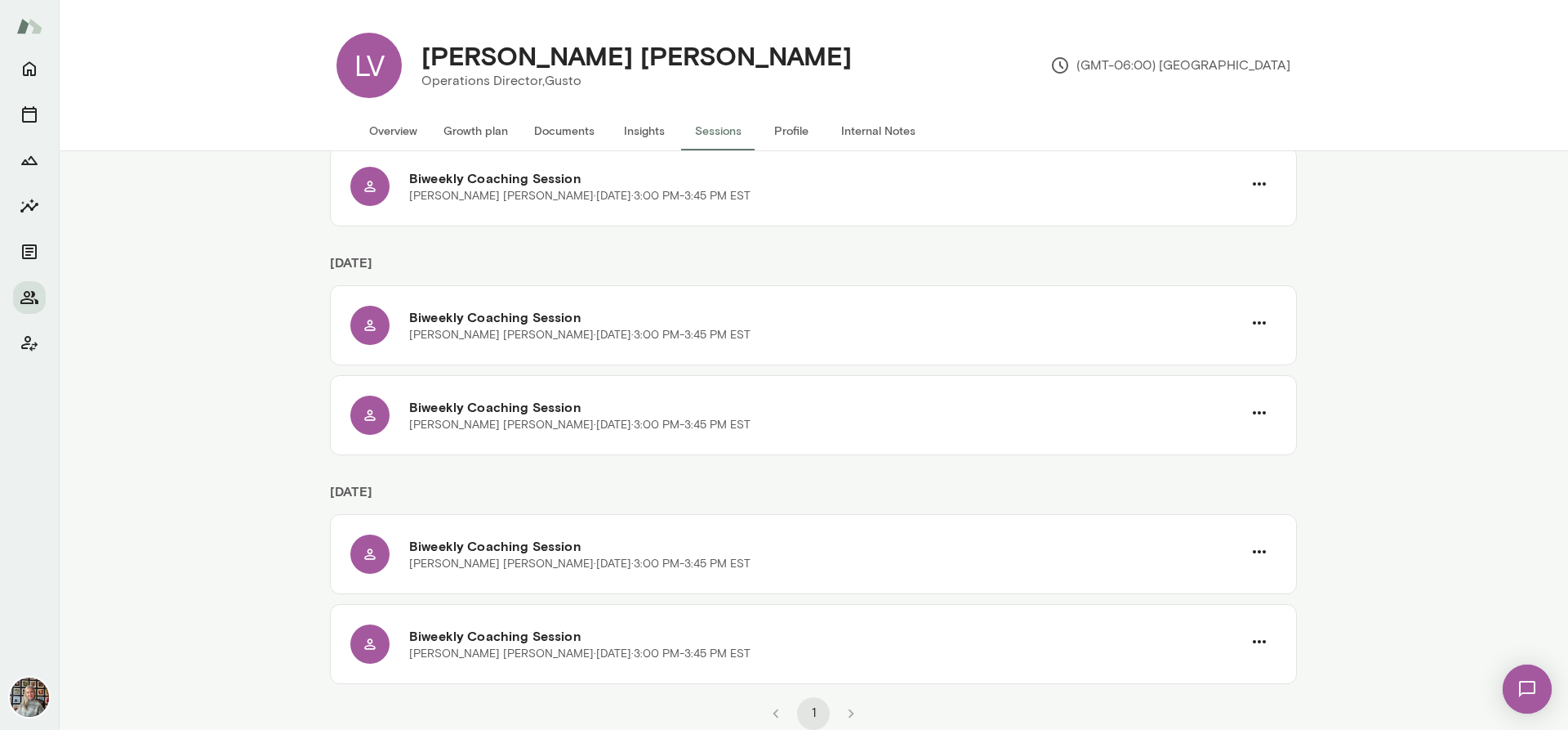
click at [842, 713] on li "pagination navigation" at bounding box center [851, 713] width 38 height 33
click at [25, 297] on icon "Members" at bounding box center [30, 297] width 20 height 20
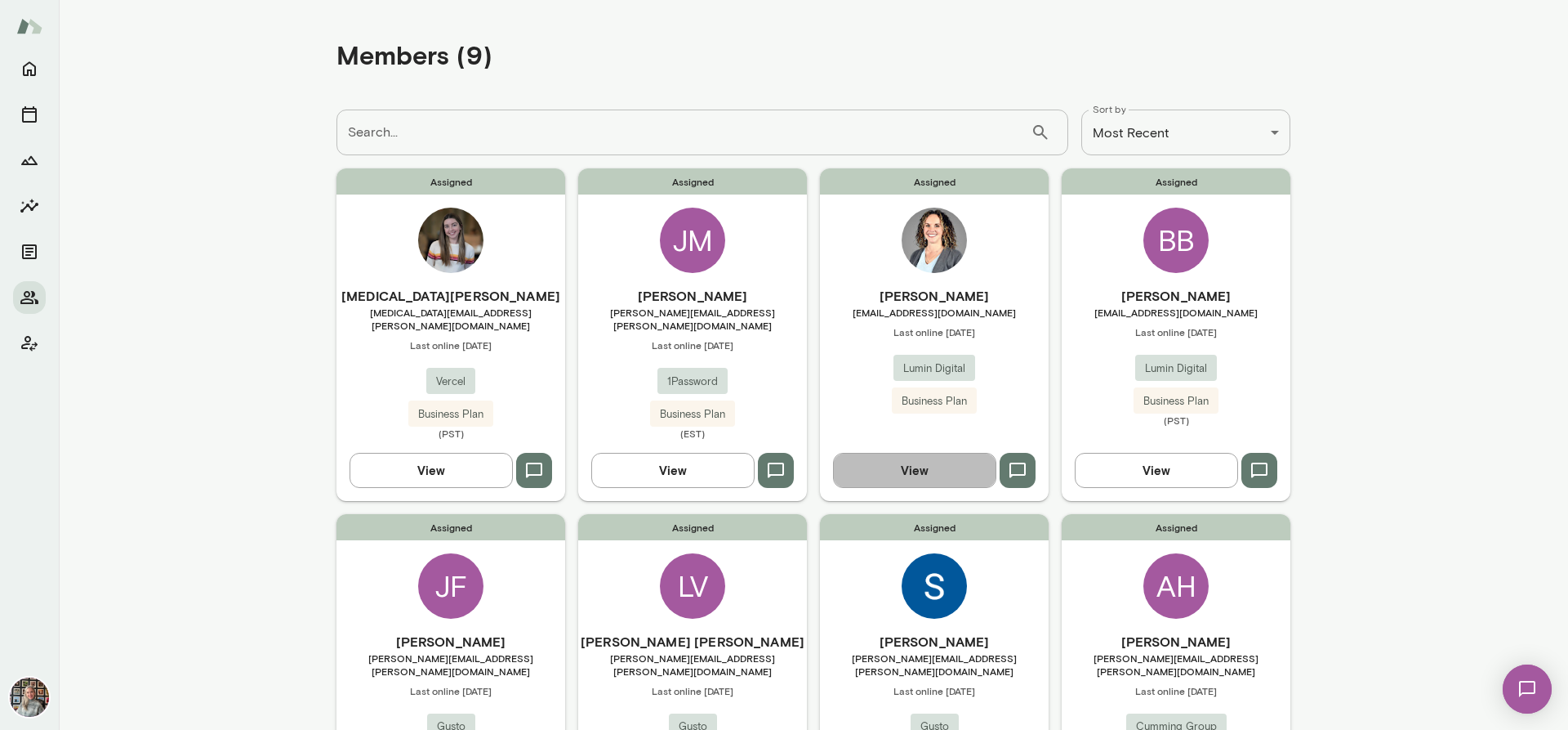
click at [921, 456] on button "View" at bounding box center [915, 469] width 163 height 35
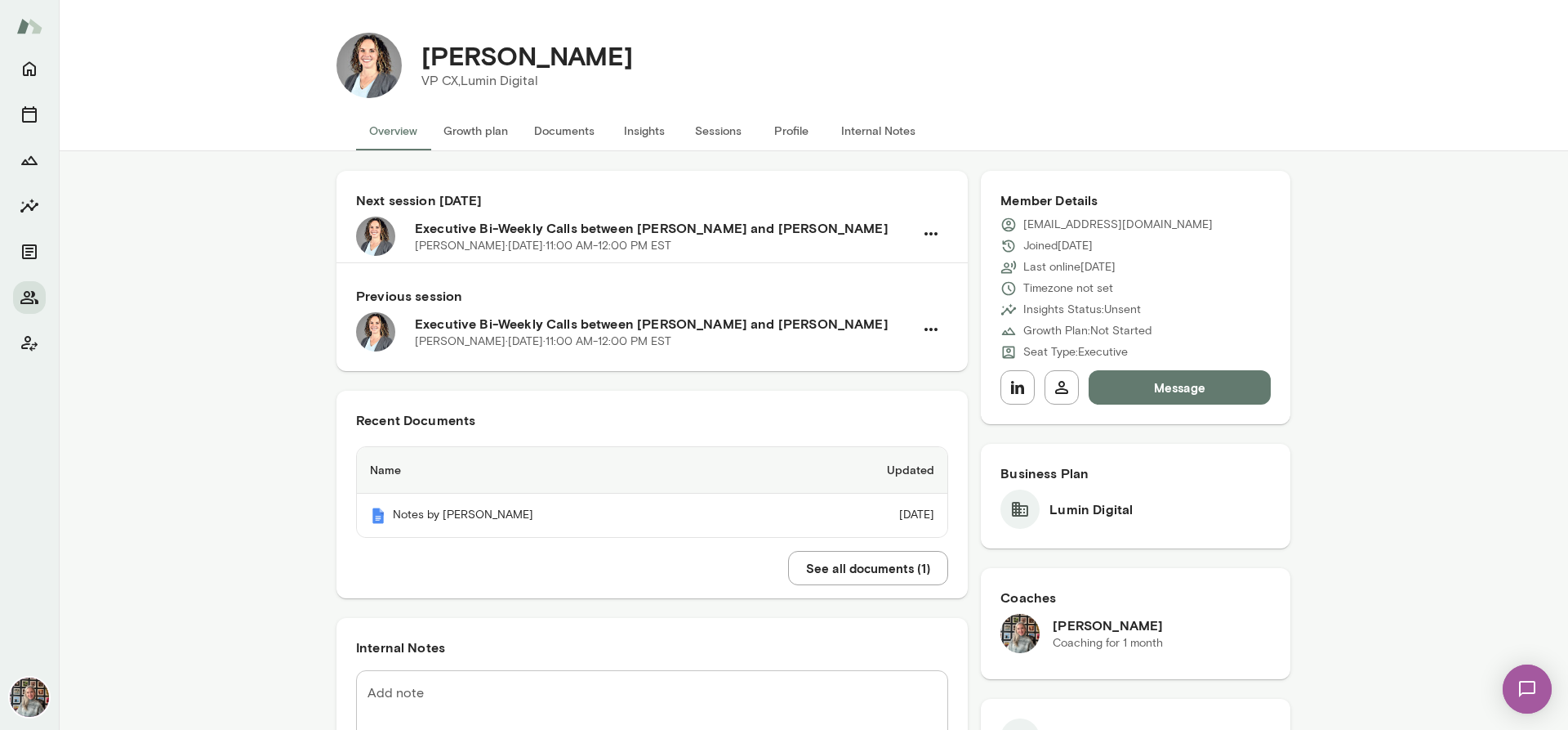
click at [550, 130] on button "Documents" at bounding box center [563, 131] width 86 height 40
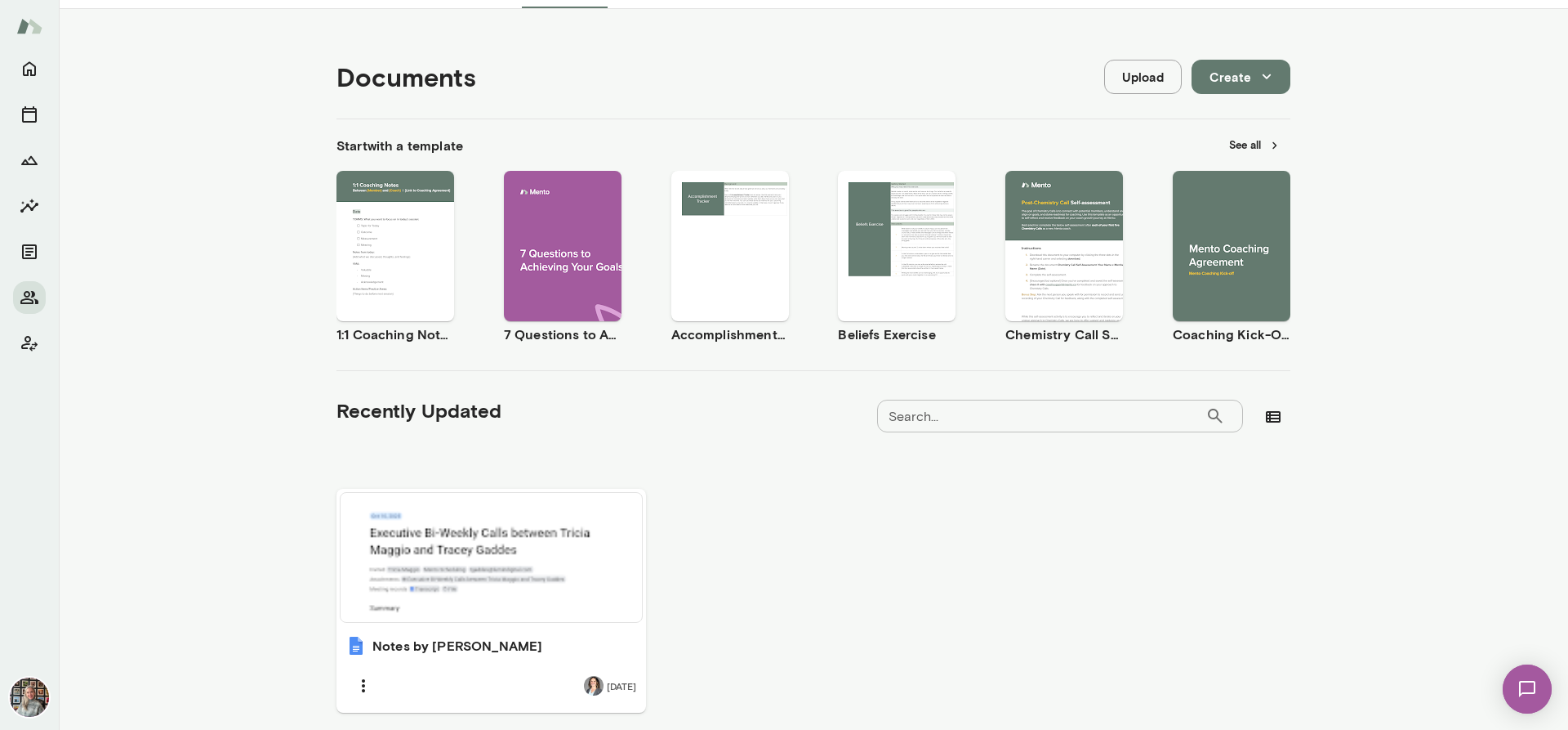
scroll to position [203, 0]
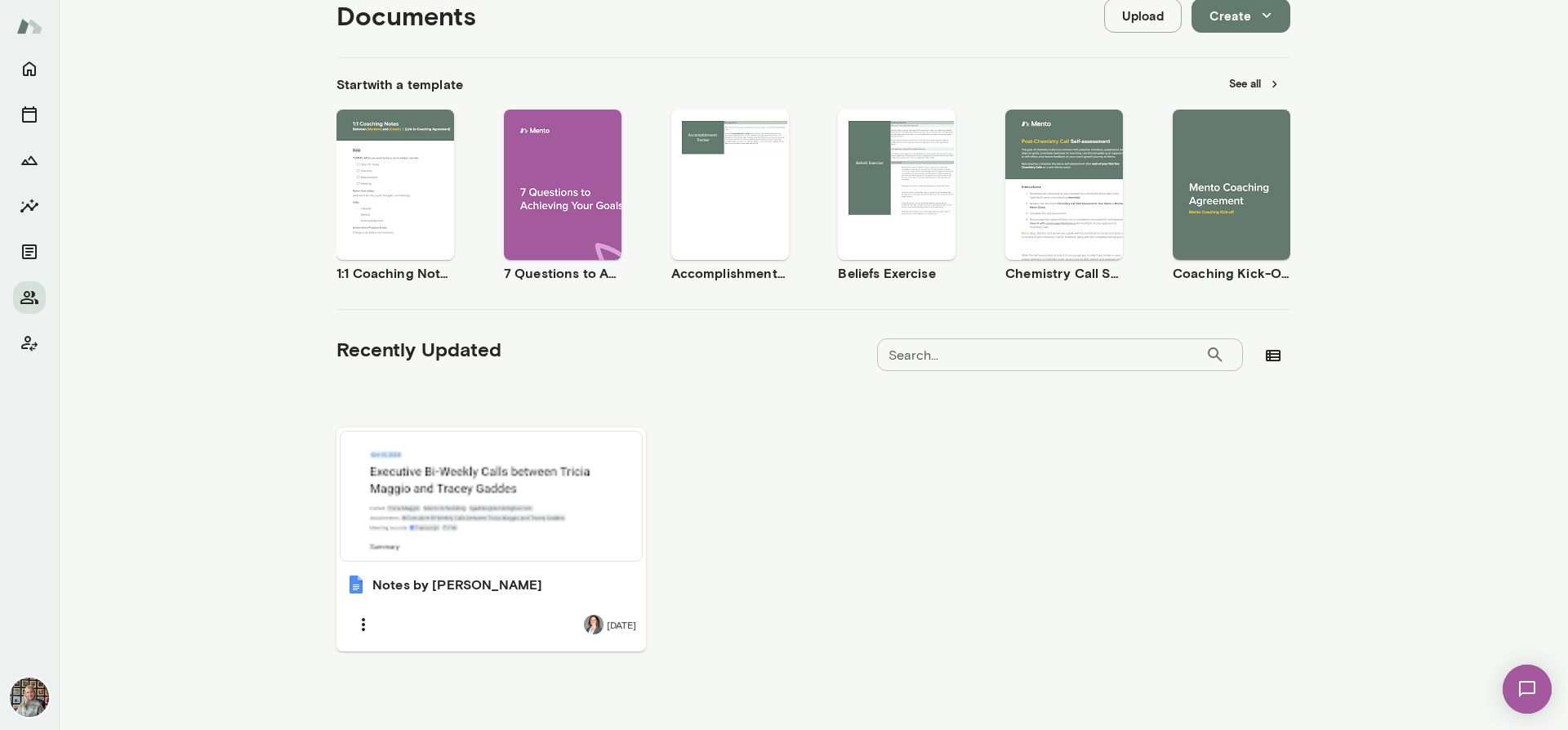
click at [1225, 160] on button "Use template" at bounding box center [1232, 170] width 105 height 21
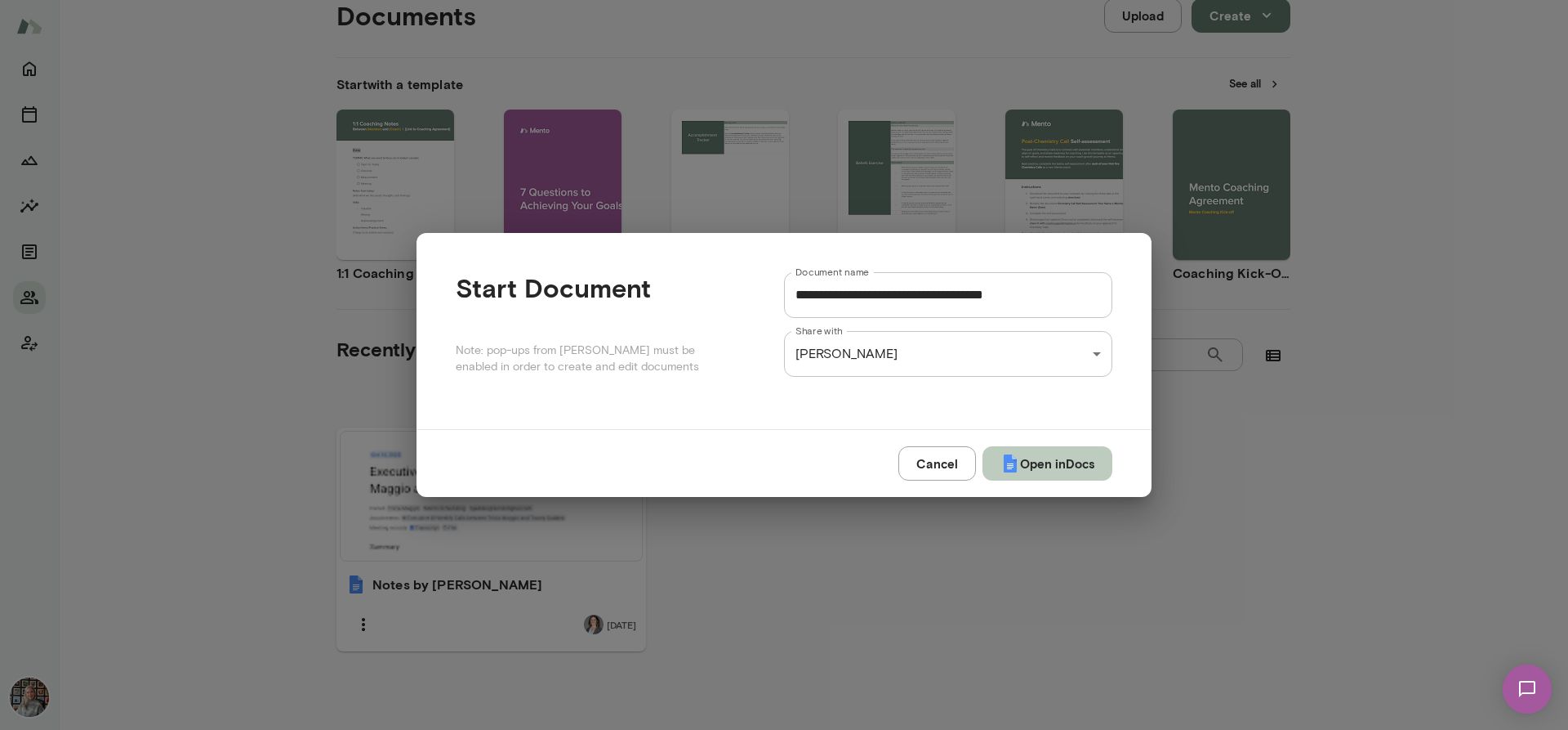
click at [1014, 464] on button "Open in Docs" at bounding box center [1047, 464] width 130 height 35
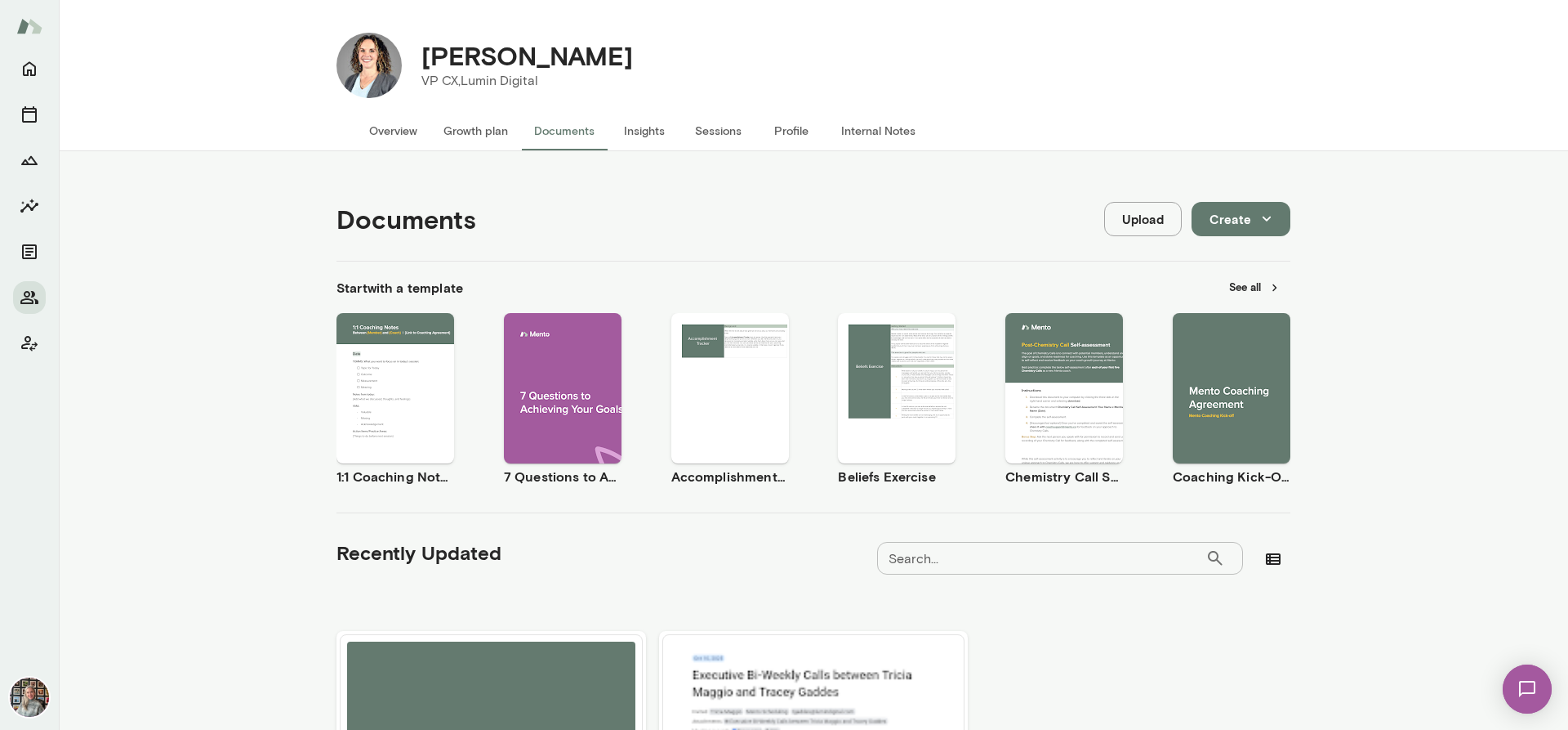
click at [1244, 218] on button "Create" at bounding box center [1241, 219] width 99 height 35
click at [1253, 257] on li "Document" at bounding box center [1252, 258] width 127 height 30
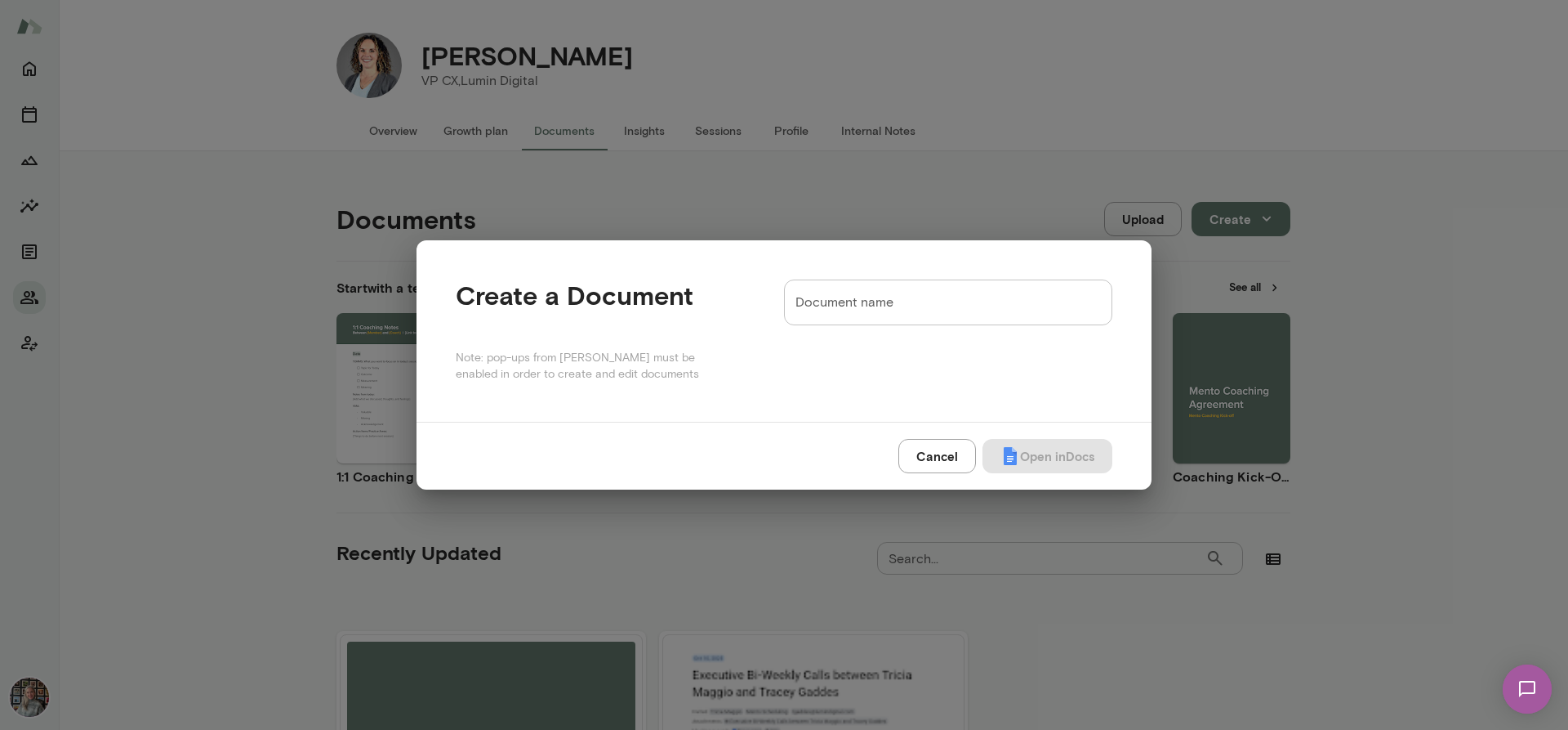
click at [970, 303] on input "Document name" at bounding box center [948, 302] width 329 height 46
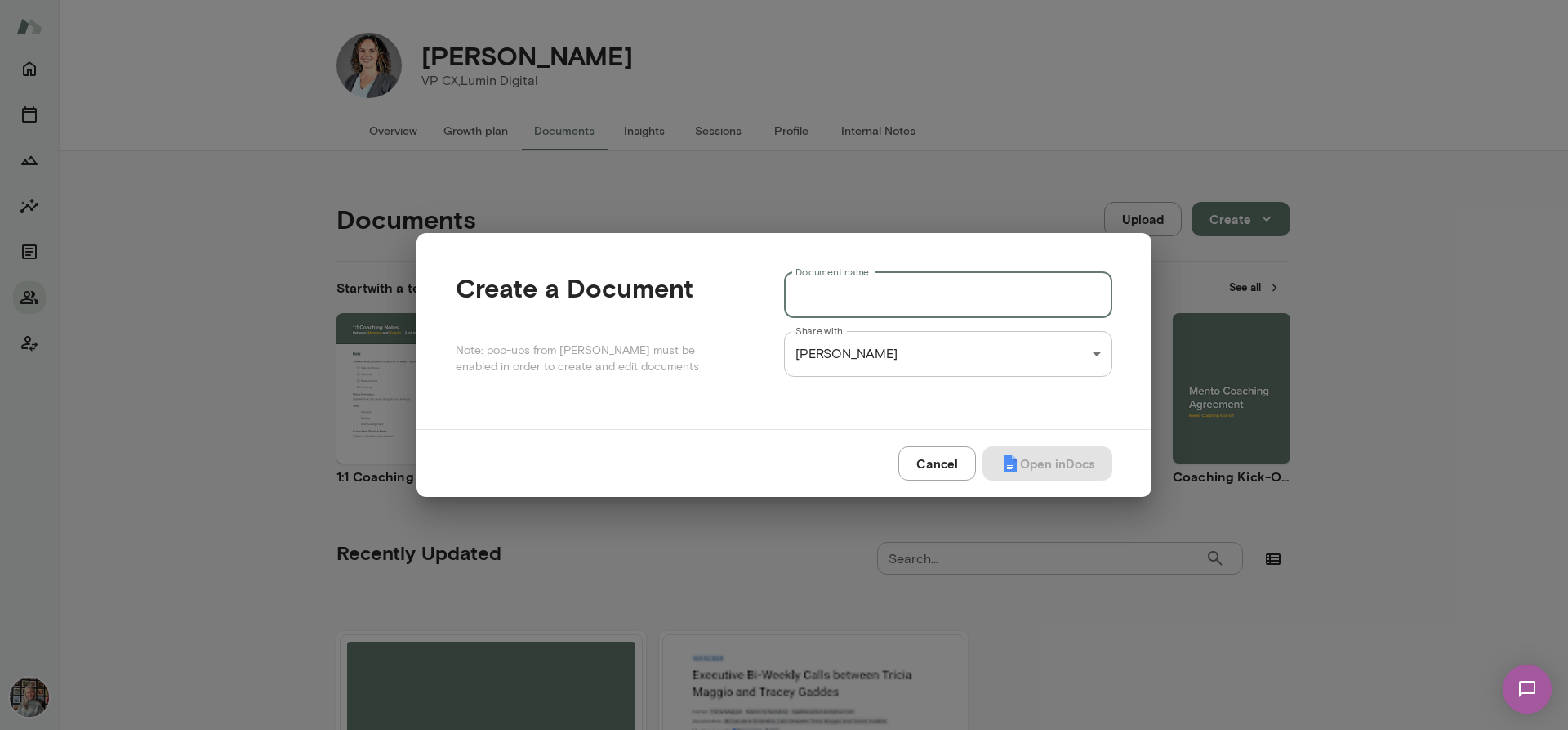
click at [796, 433] on div "Cancel Open in Docs" at bounding box center [784, 463] width 735 height 67
click at [937, 461] on button "Cancel" at bounding box center [937, 464] width 77 height 35
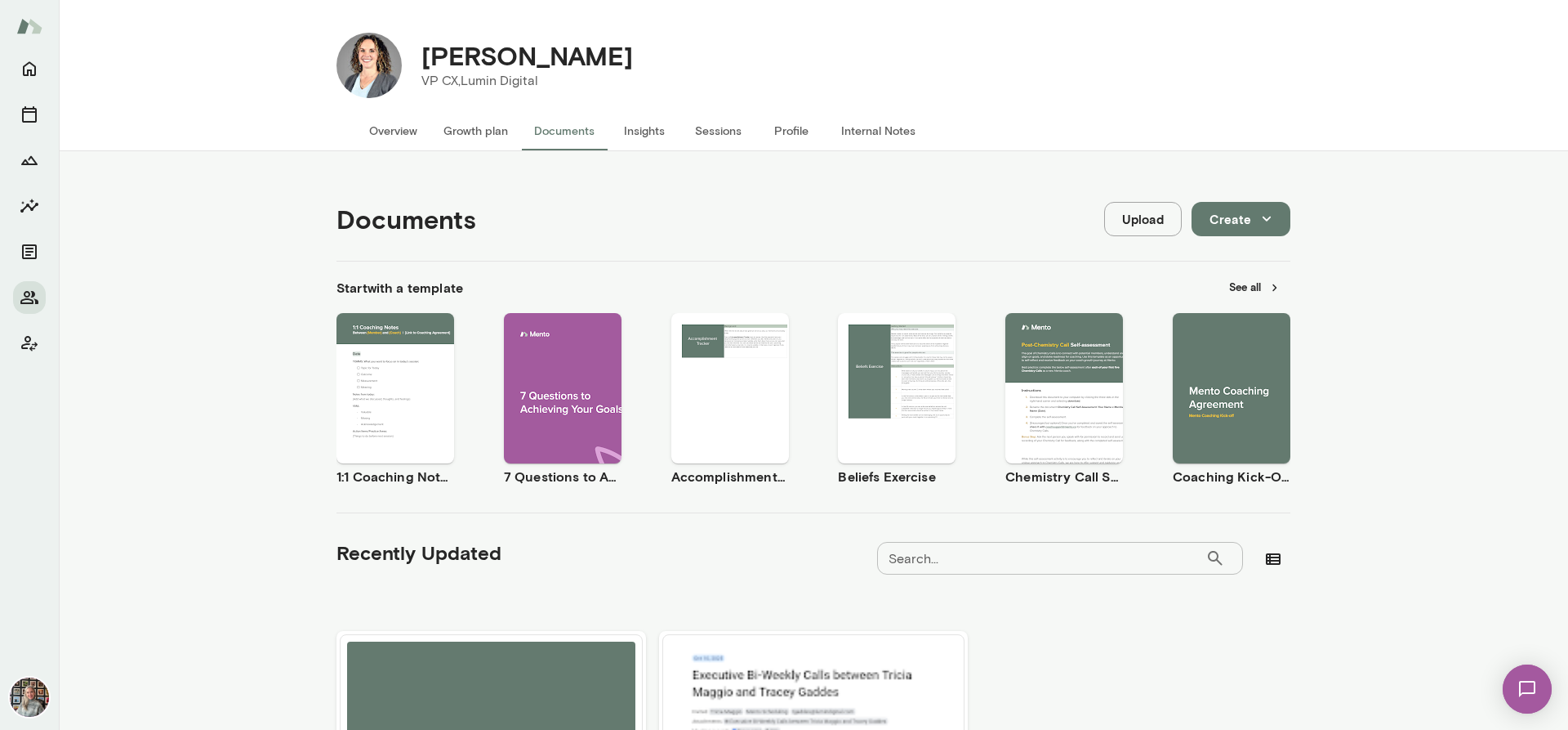
click at [1255, 292] on button "See all" at bounding box center [1255, 287] width 71 height 26
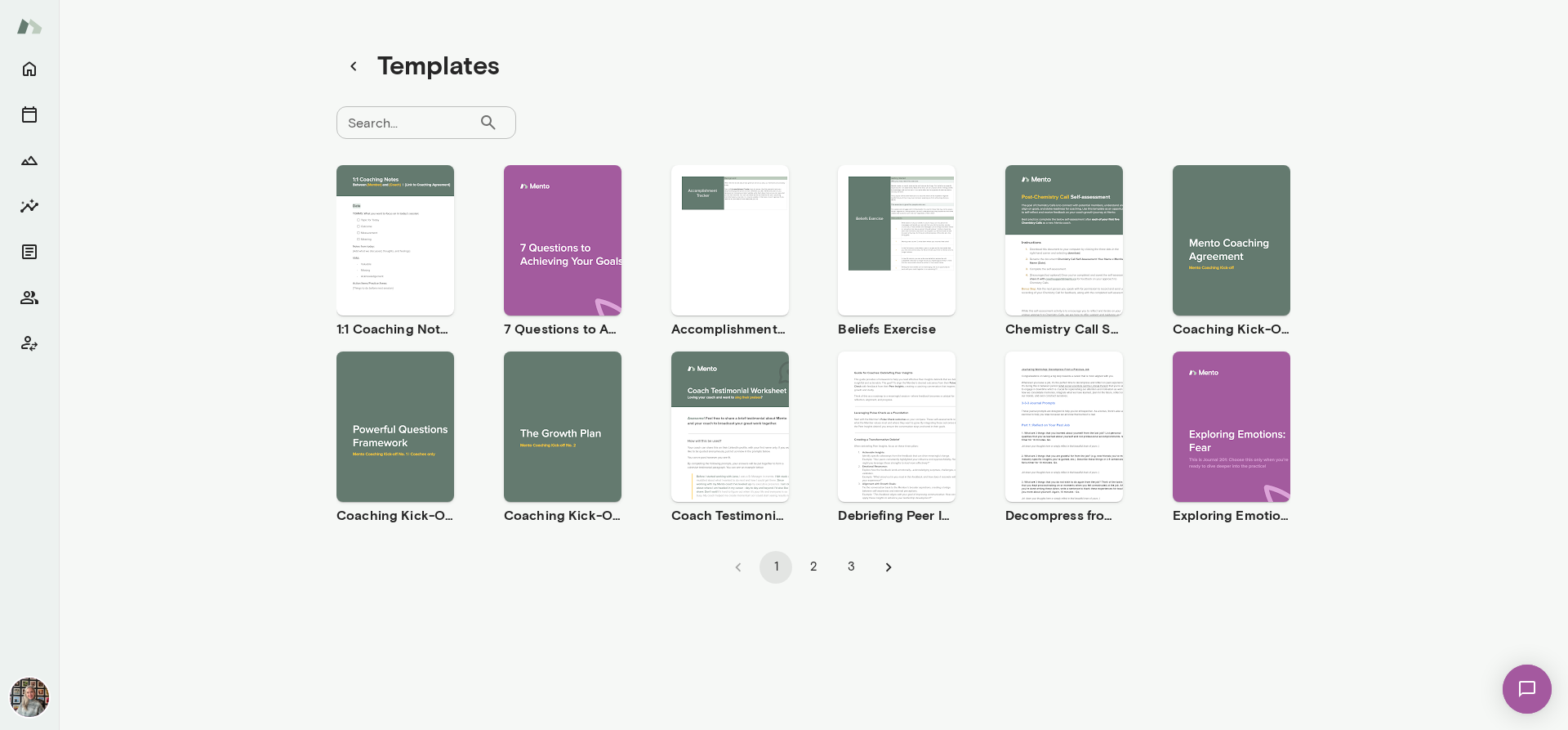
click at [409, 128] on input "Search..." at bounding box center [408, 122] width 143 height 33
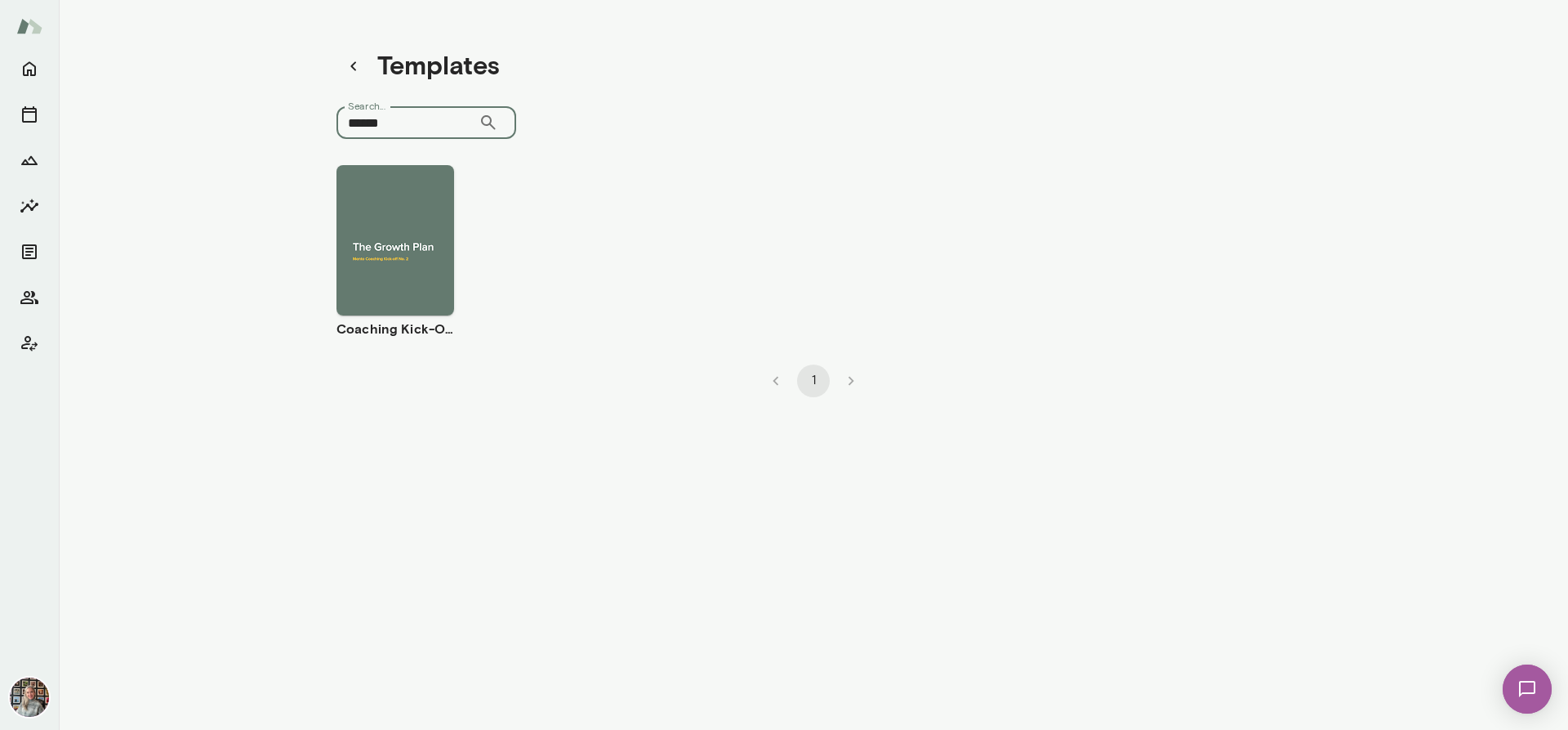
type input "******"
click at [400, 237] on div "Use template Preview" at bounding box center [395, 241] width 118 height 151
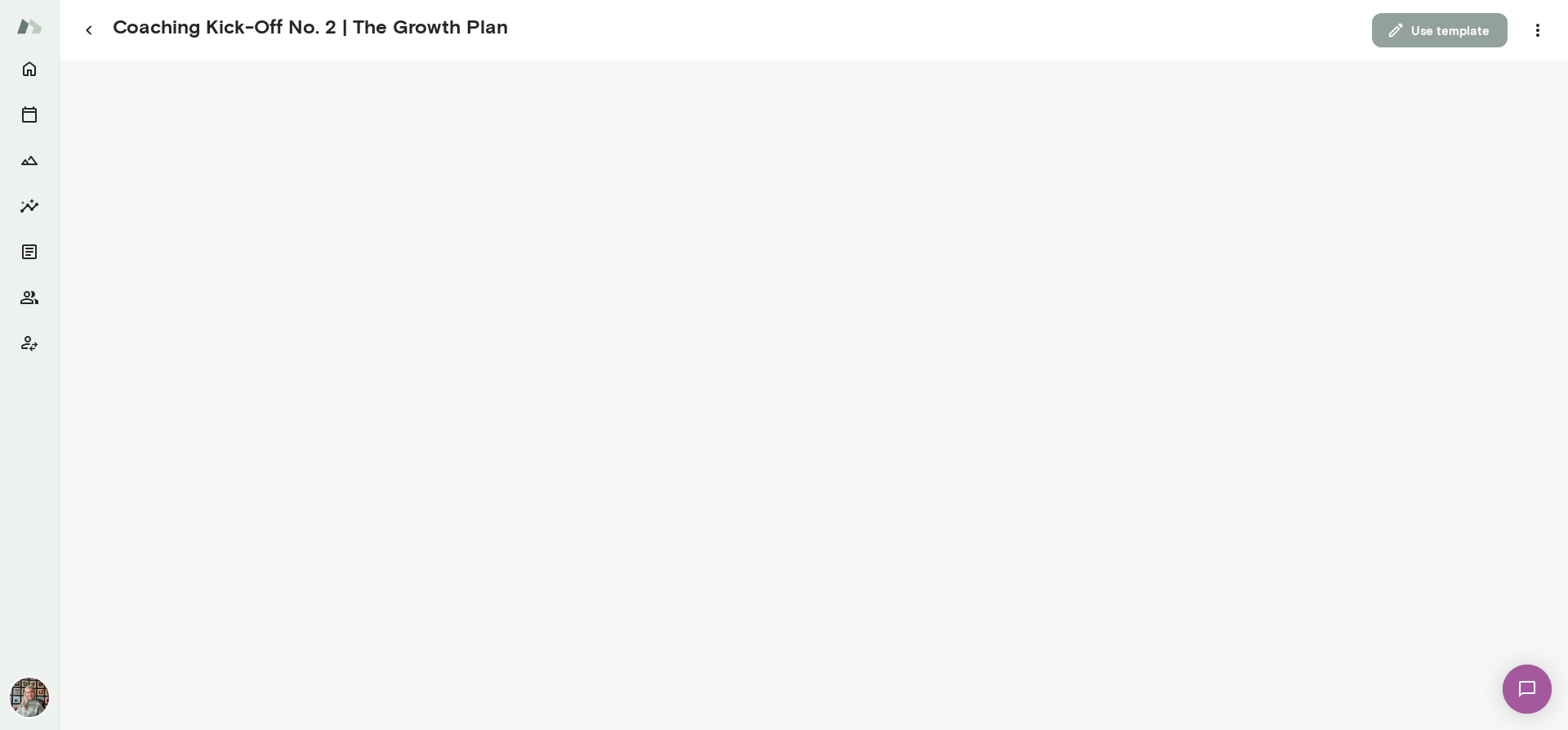
click at [1454, 27] on button "Use template" at bounding box center [1439, 30] width 136 height 35
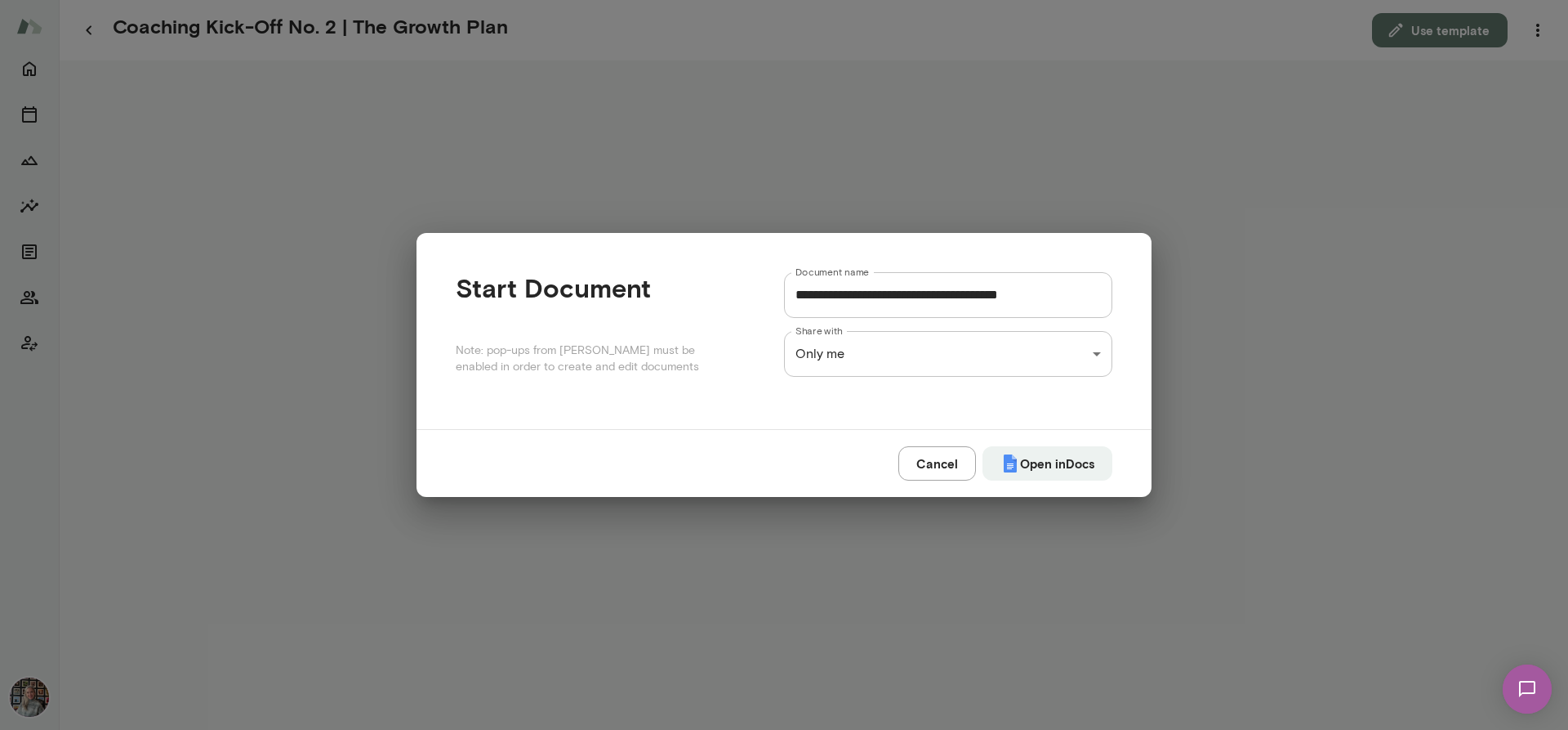
click at [905, 0] on div "**********" at bounding box center [784, 0] width 1568 height 0
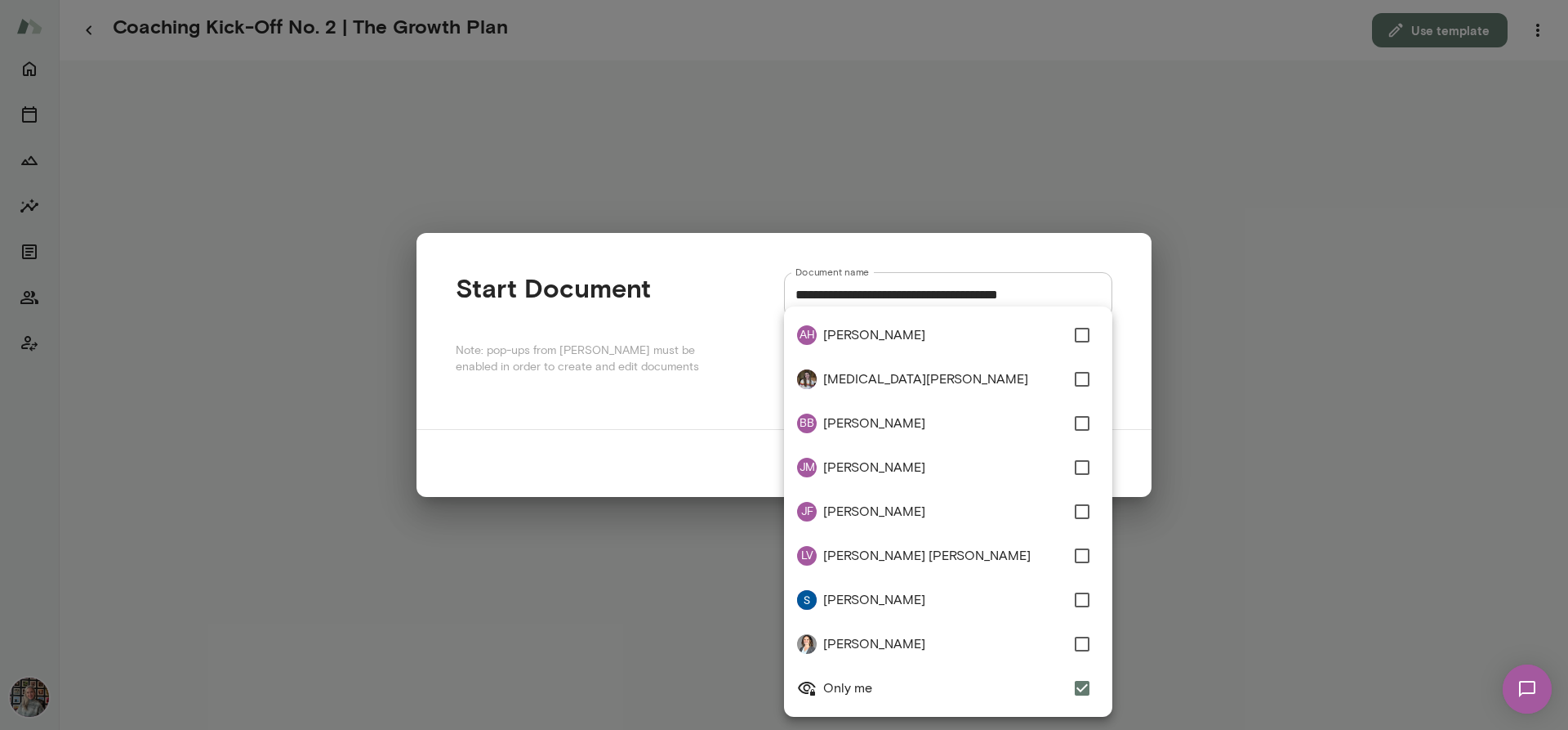
type input "**********"
click at [710, 414] on div at bounding box center [784, 365] width 1568 height 730
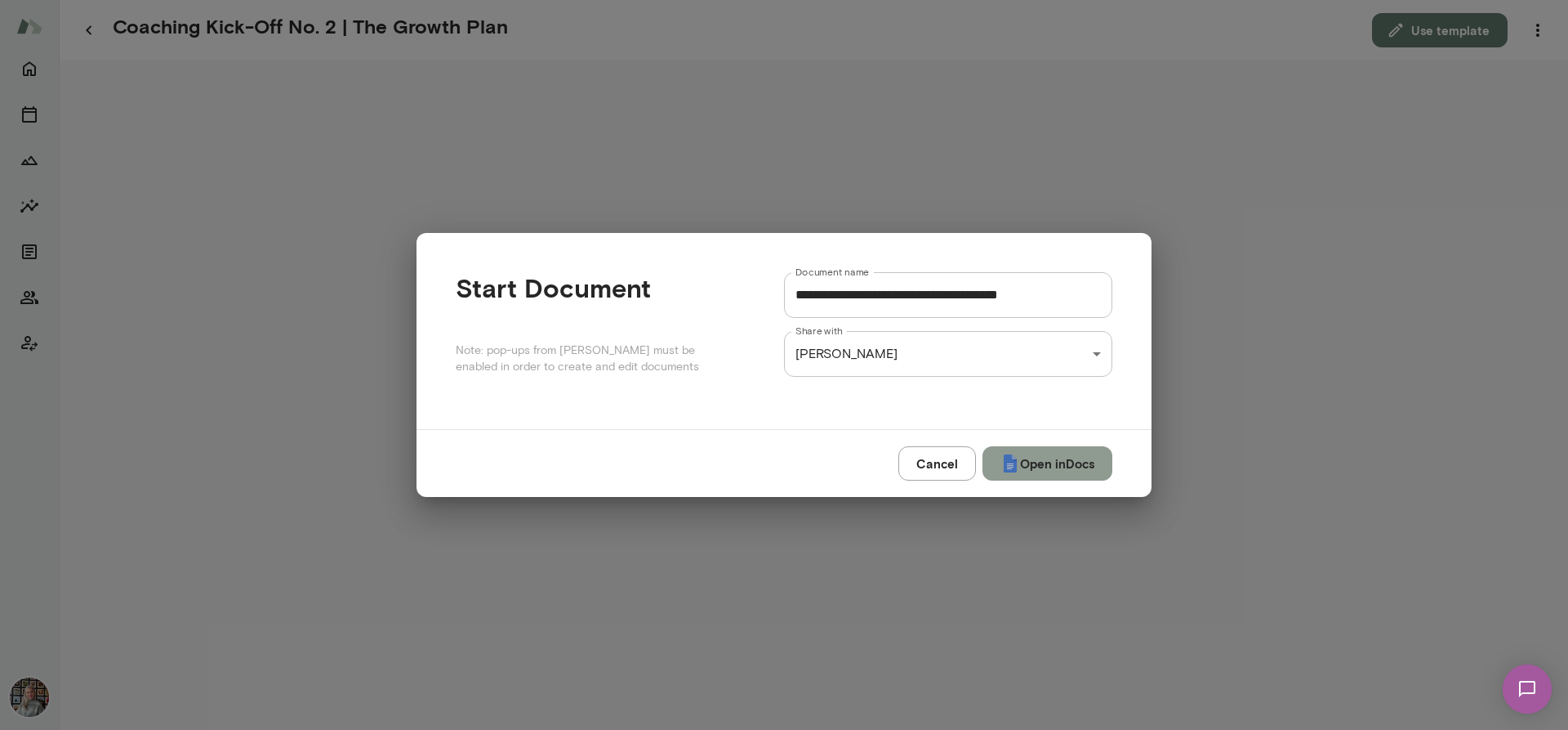
click at [1085, 453] on button "Open in Docs" at bounding box center [1047, 464] width 130 height 35
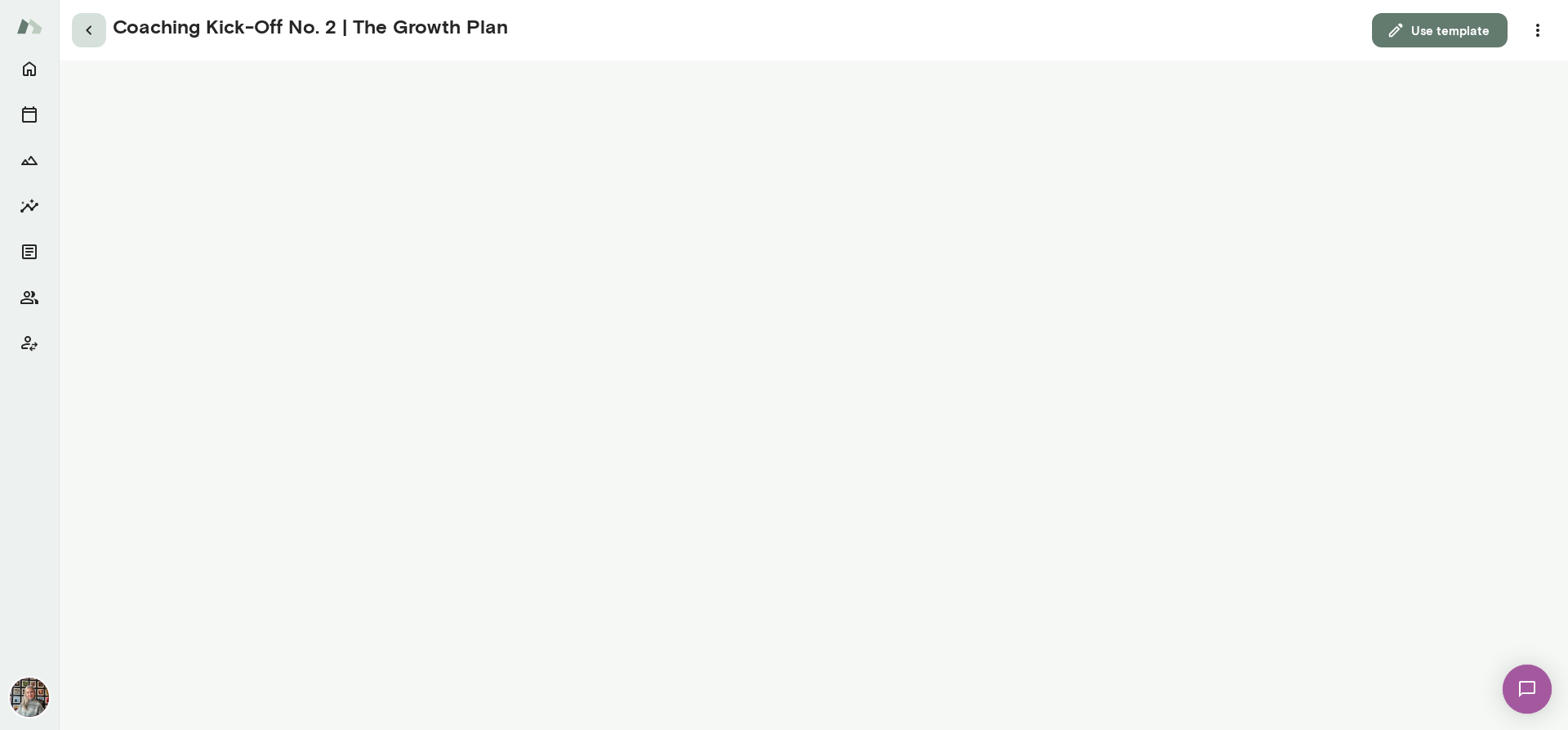
click at [91, 35] on icon "button" at bounding box center [89, 30] width 6 height 9
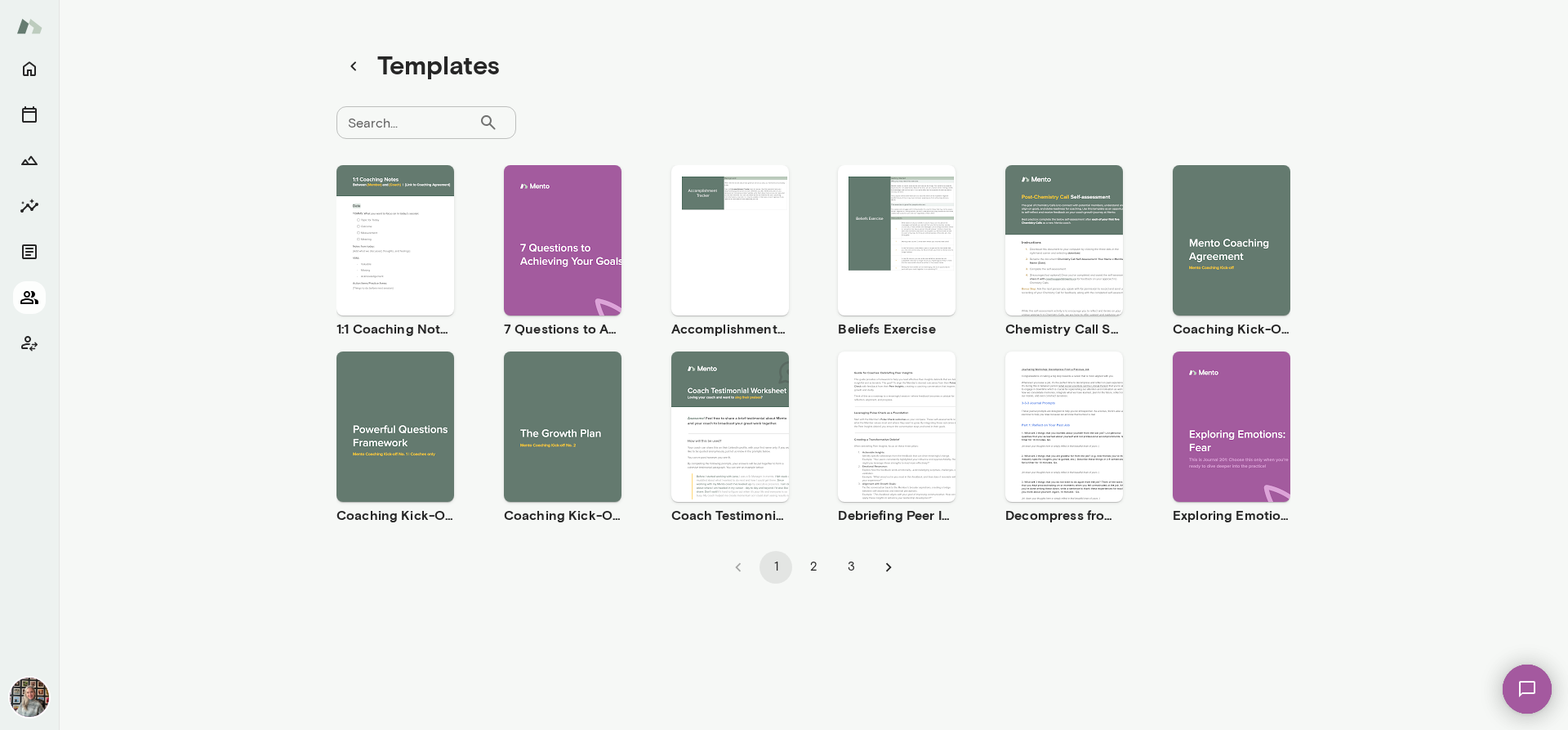
click at [29, 290] on icon "Members" at bounding box center [30, 297] width 20 height 20
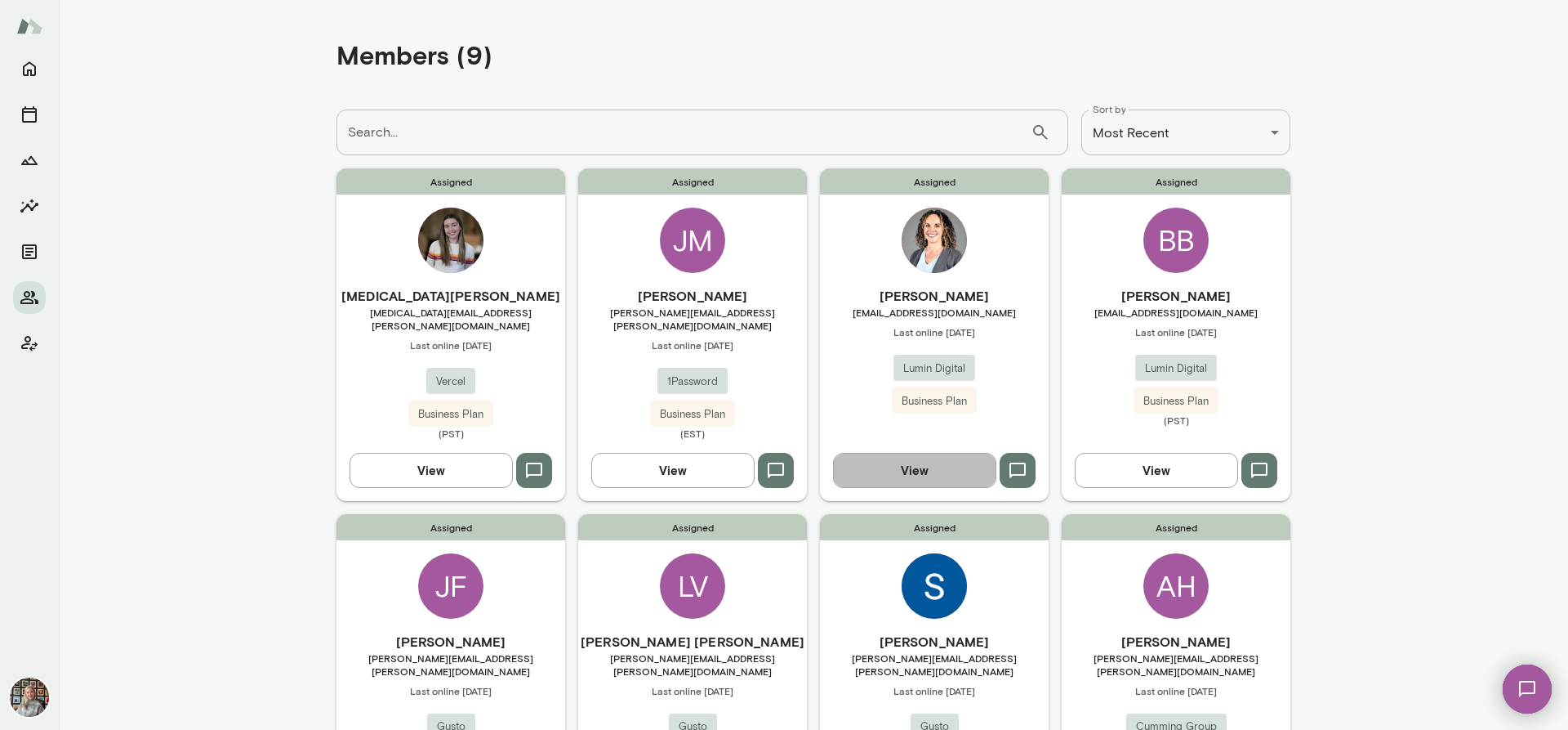
click at [923, 460] on button "View" at bounding box center [915, 469] width 163 height 35
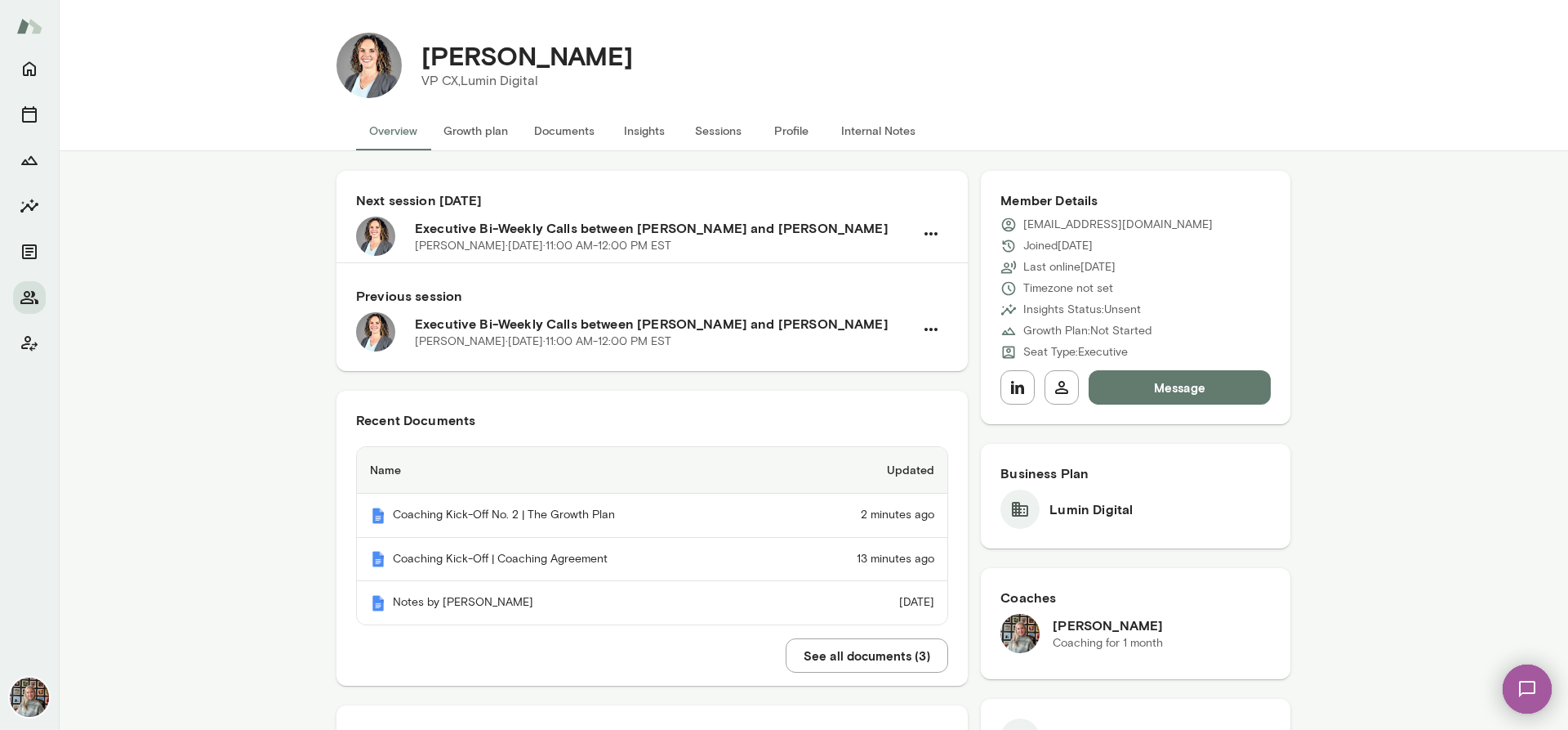
click at [481, 126] on button "Growth plan" at bounding box center [476, 131] width 91 height 40
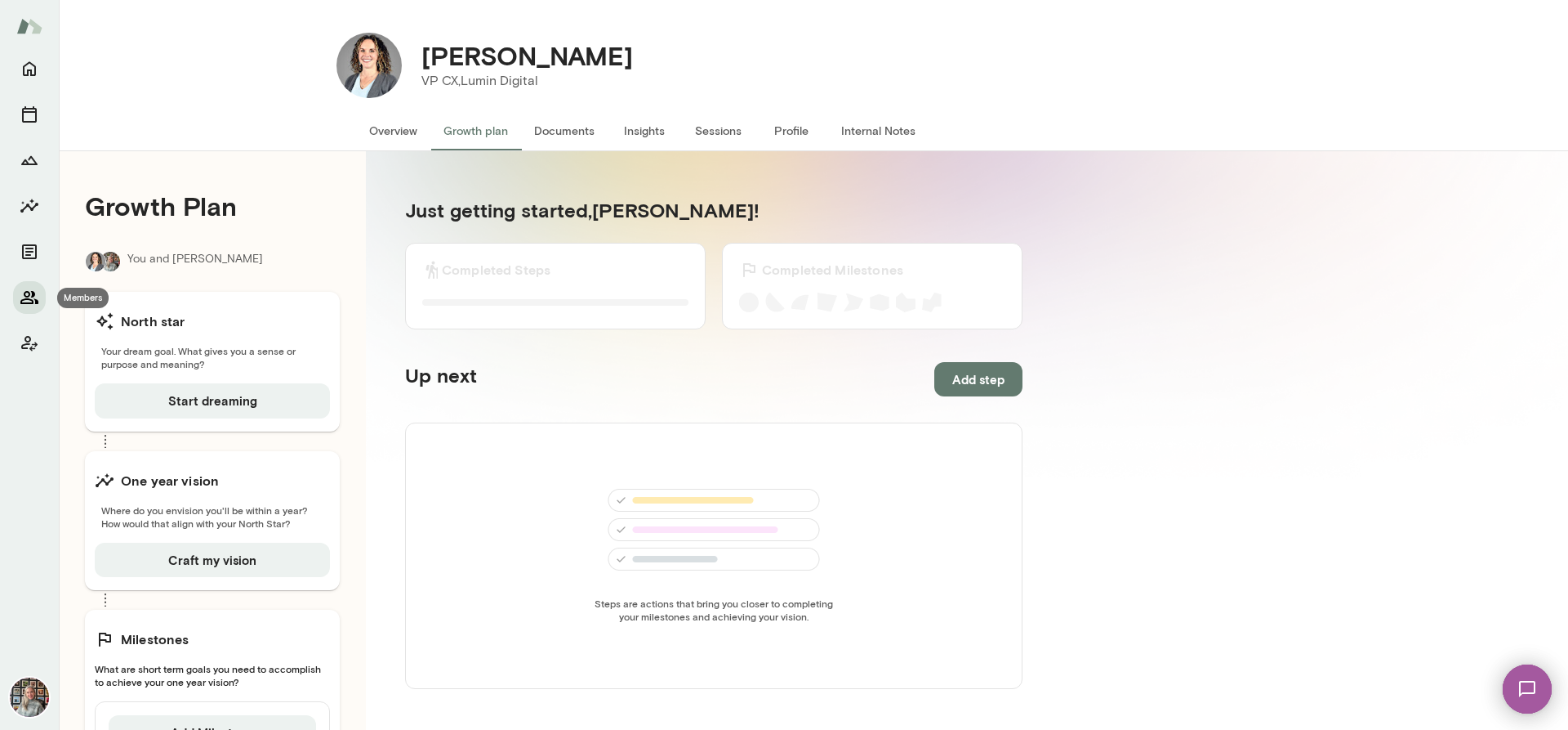
click at [18, 298] on button "Members" at bounding box center [29, 297] width 33 height 33
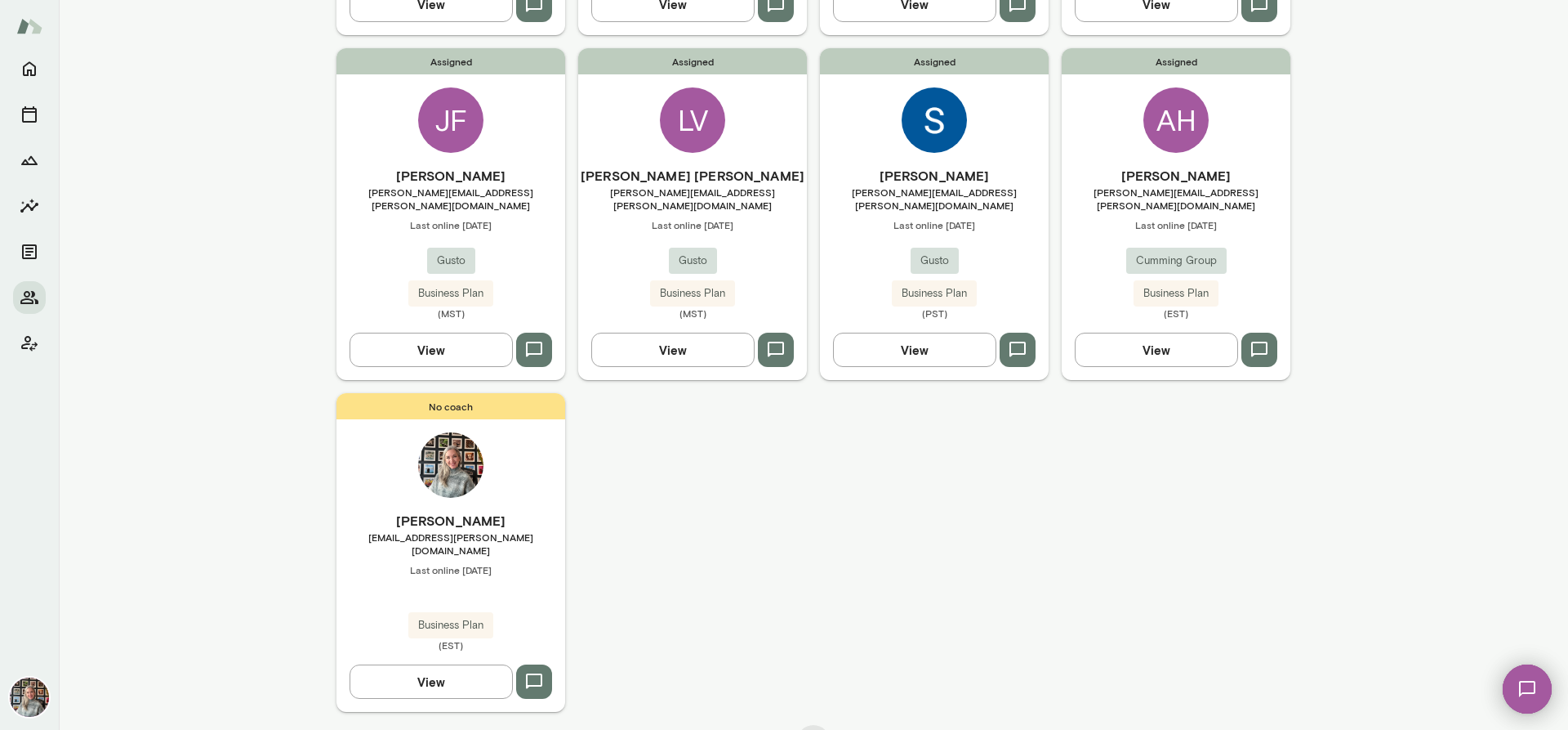
scroll to position [468, 0]
click at [1179, 332] on button "View" at bounding box center [1156, 348] width 163 height 35
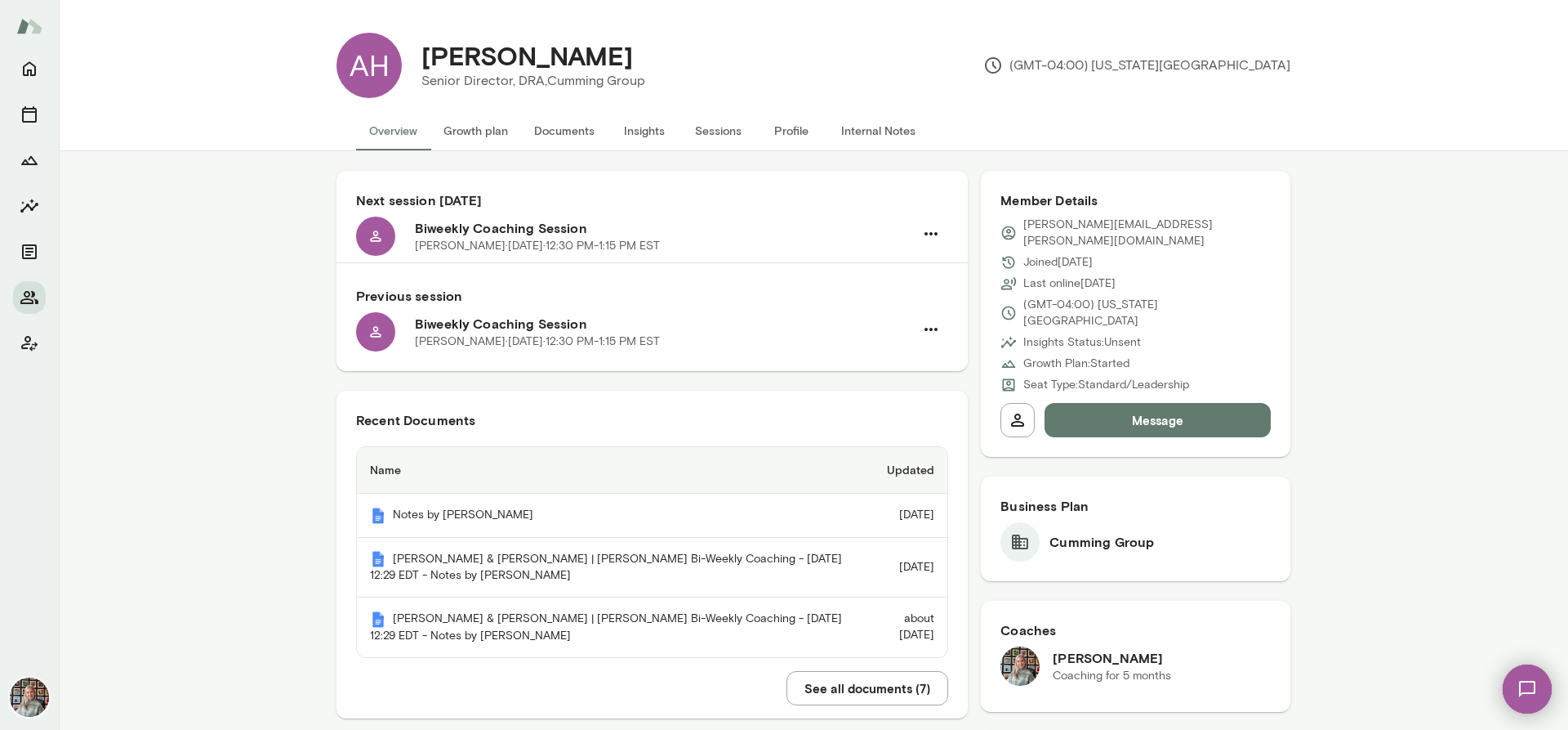
click at [721, 131] on button "Sessions" at bounding box center [718, 131] width 73 height 40
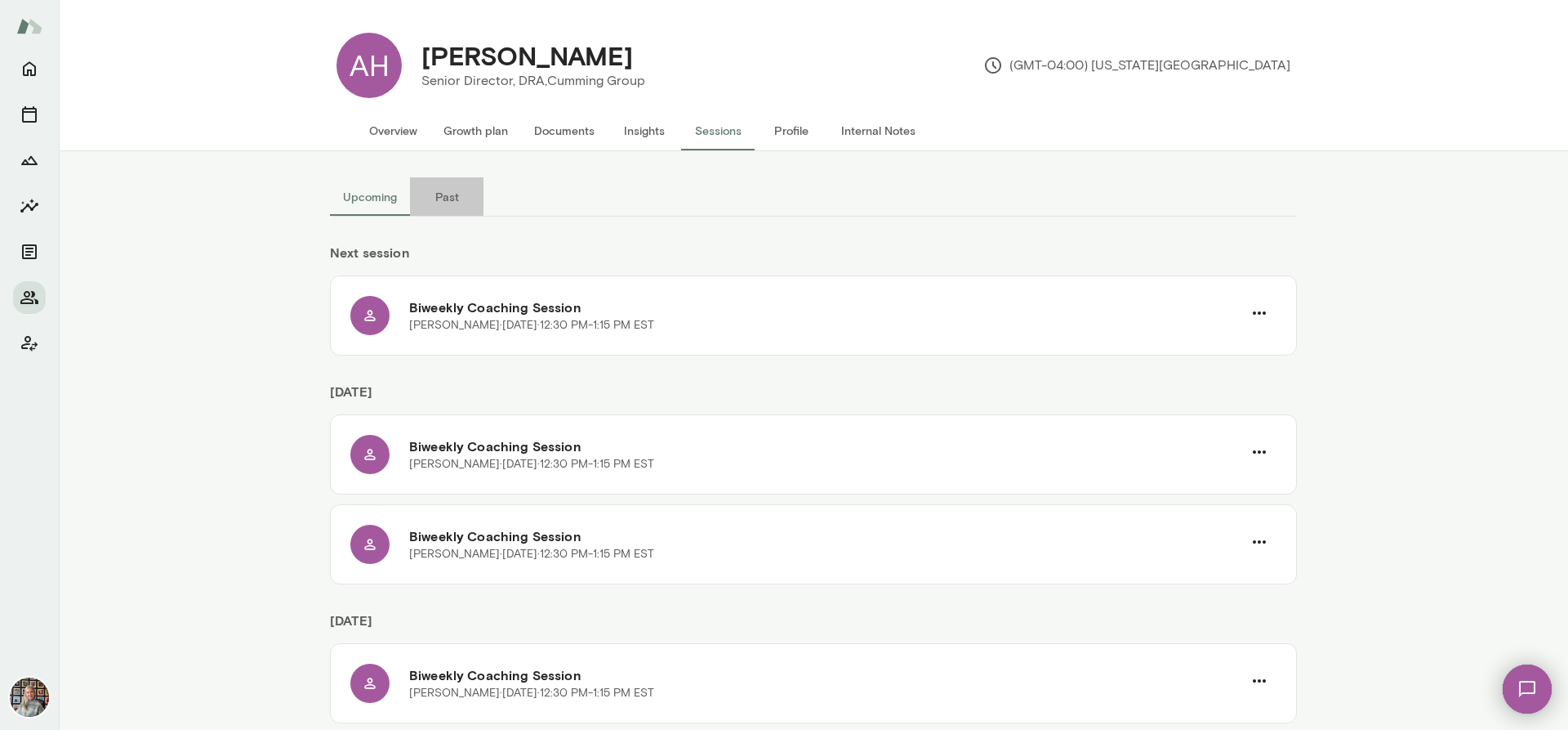
click at [437, 194] on button "Past" at bounding box center [446, 197] width 73 height 40
click at [342, 189] on button "Upcoming" at bounding box center [369, 197] width 80 height 40
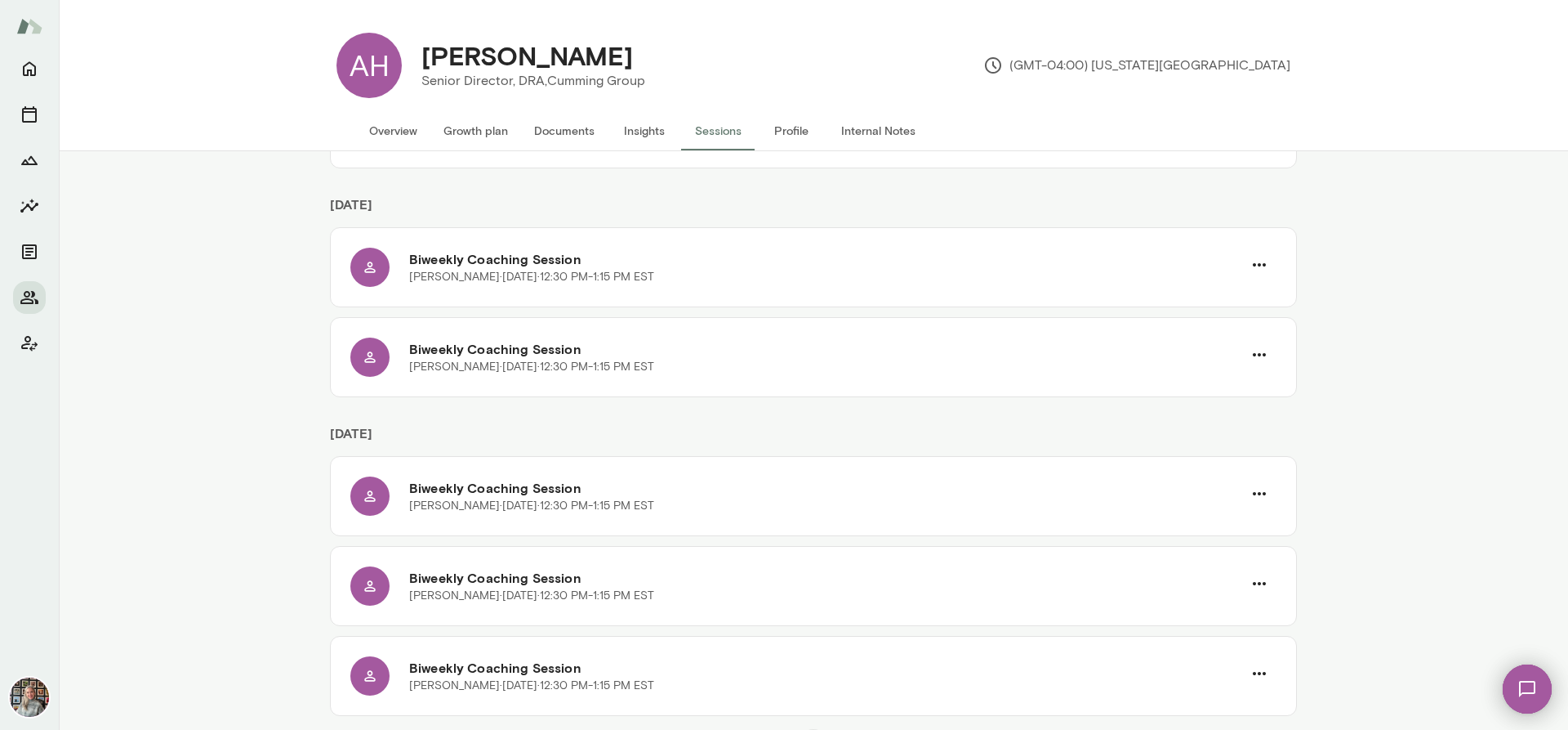
scroll to position [448, 0]
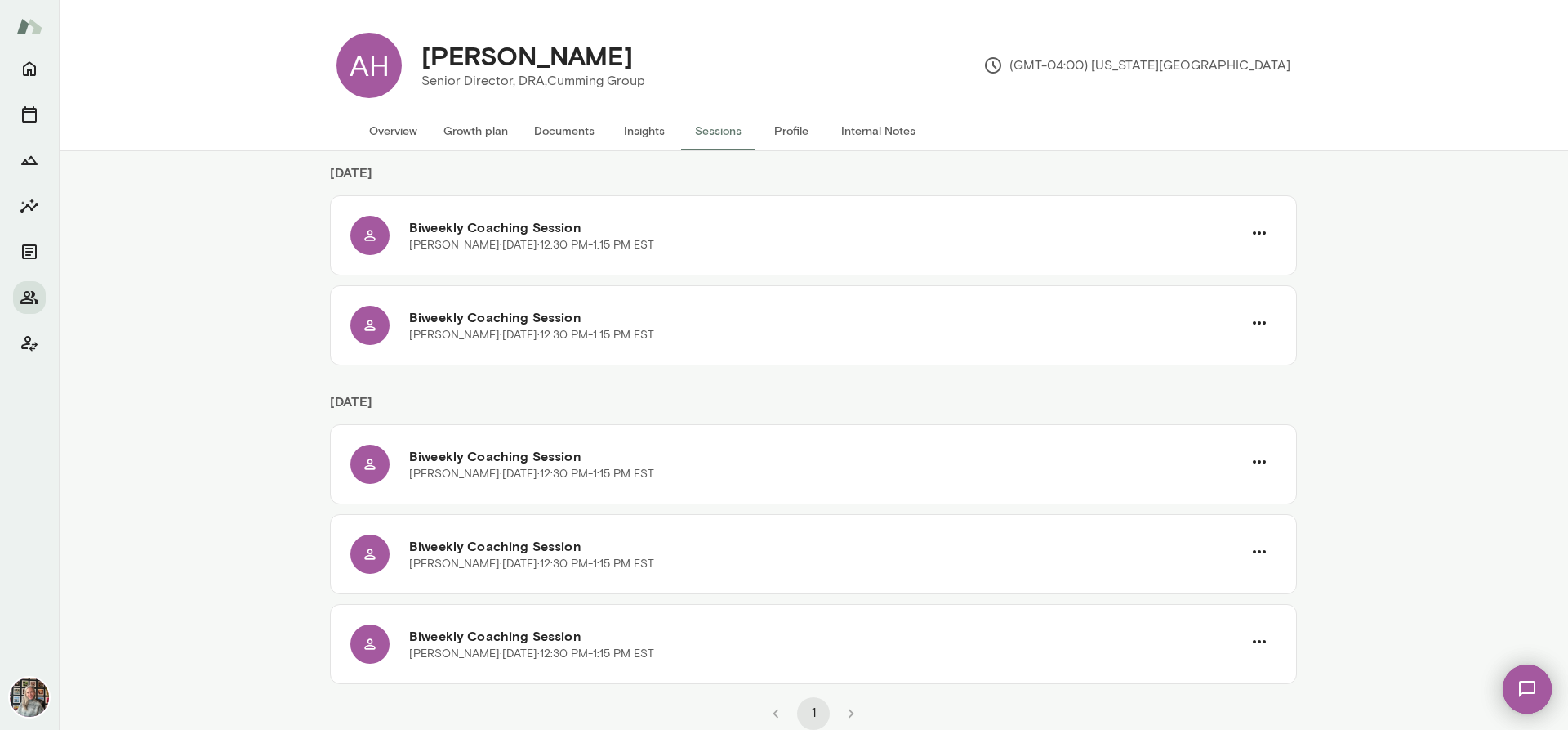
click at [843, 716] on li "pagination navigation" at bounding box center [851, 713] width 38 height 33
click at [844, 715] on li "pagination navigation" at bounding box center [851, 713] width 38 height 33
